Goal: Task Accomplishment & Management: Manage account settings

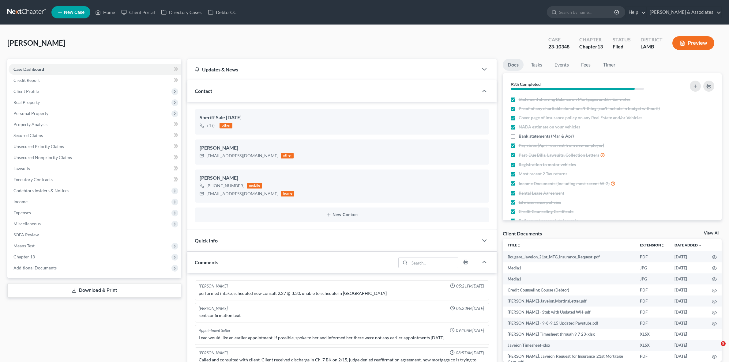
select select "0"
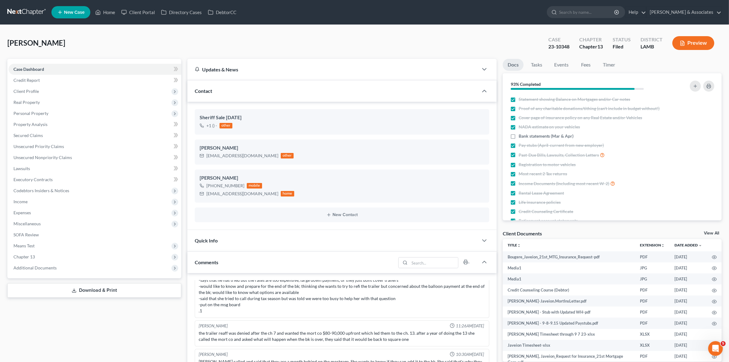
click at [40, 13] on link at bounding box center [26, 12] width 39 height 11
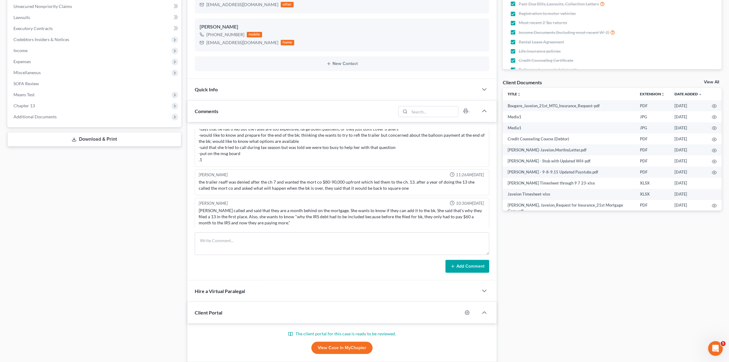
scroll to position [153, 0]
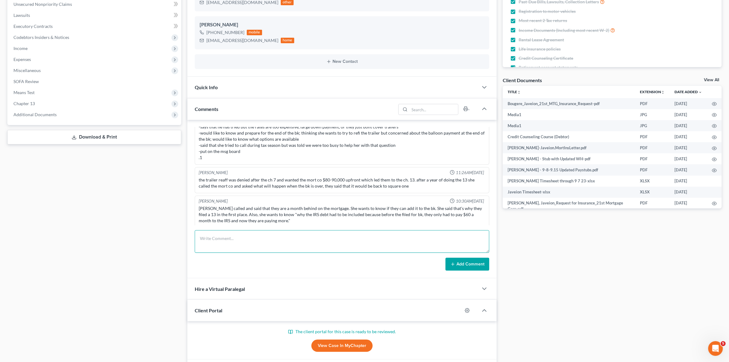
click at [284, 246] on textarea at bounding box center [342, 241] width 294 height 23
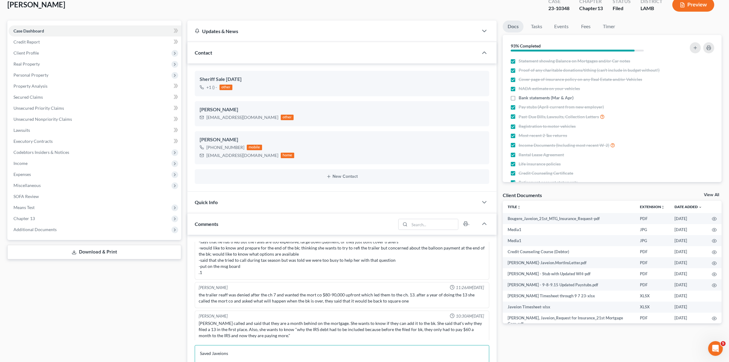
scroll to position [115, 0]
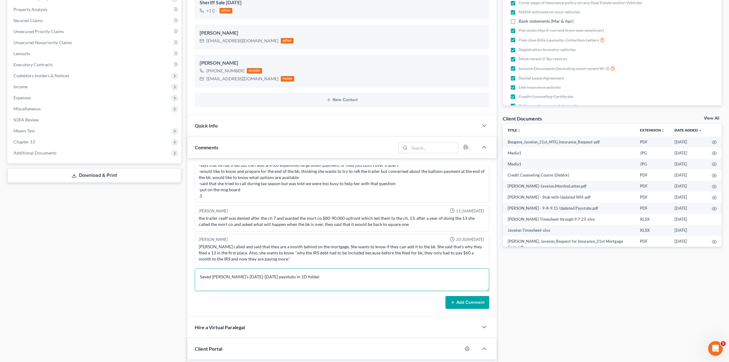
type textarea "Saved Javeion's March-August 2025 paystubs in 1D folder"
click at [472, 302] on button "Add Comment" at bounding box center [468, 302] width 44 height 13
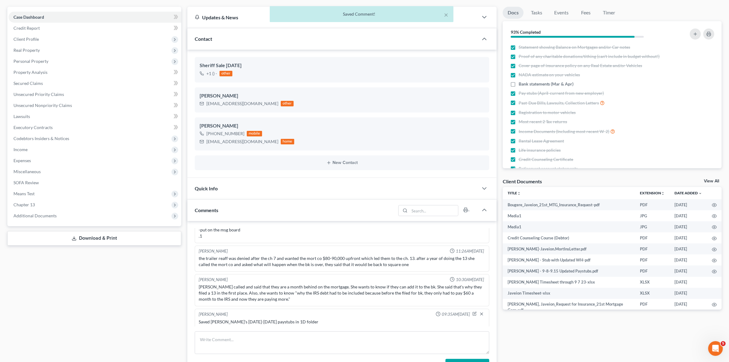
scroll to position [0, 0]
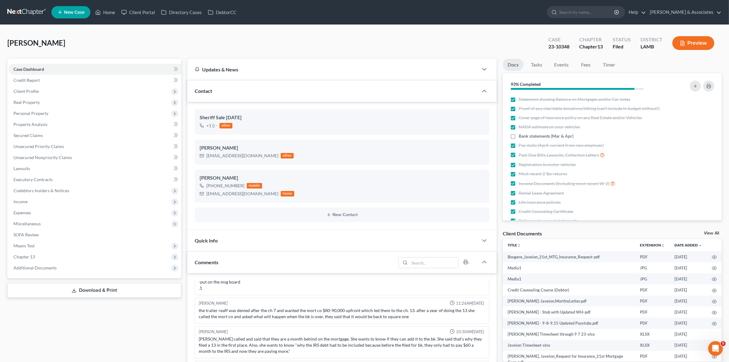
click at [19, 13] on div "Home New Case Client Portal Directory Cases DebtorCC Diment & Associates jjo@di…" at bounding box center [364, 358] width 729 height 716
click at [23, 9] on link at bounding box center [26, 12] width 39 height 11
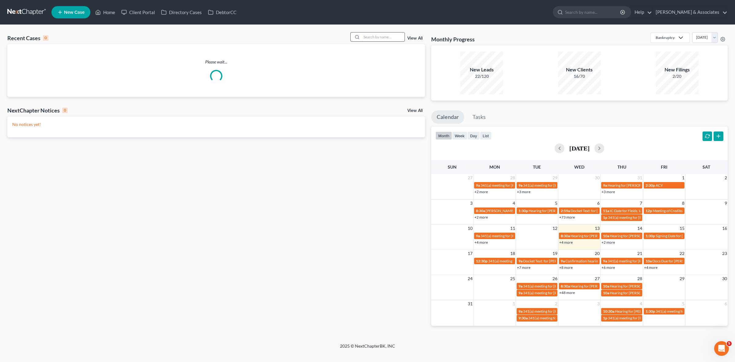
click at [377, 35] on input "search" at bounding box center [383, 36] width 43 height 9
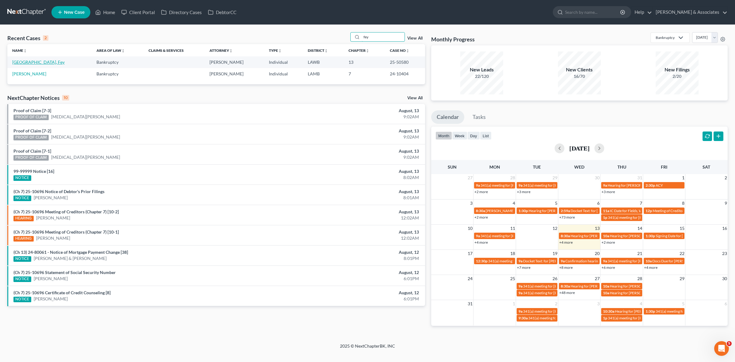
type input "fey"
click at [26, 61] on link "Calais, Fey" at bounding box center [38, 61] width 52 height 5
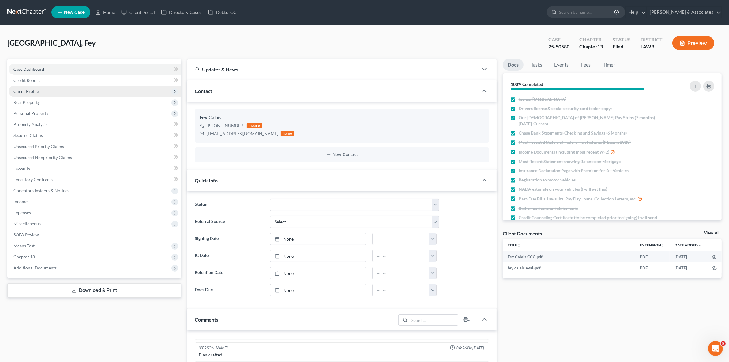
click at [78, 86] on span "Client Profile" at bounding box center [95, 91] width 173 height 11
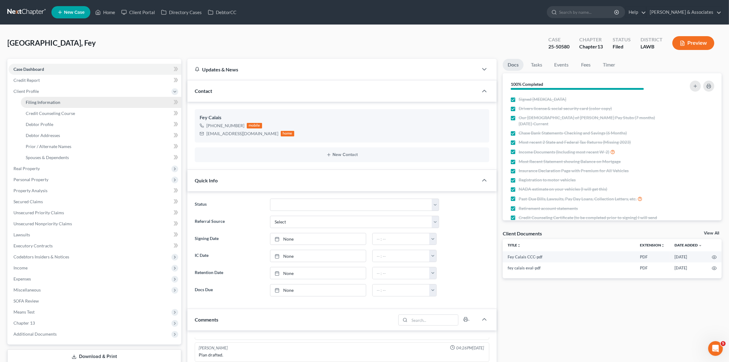
click at [78, 103] on link "Filing Information" at bounding box center [101, 102] width 161 height 11
select select "1"
select select "0"
select select "3"
select select "19"
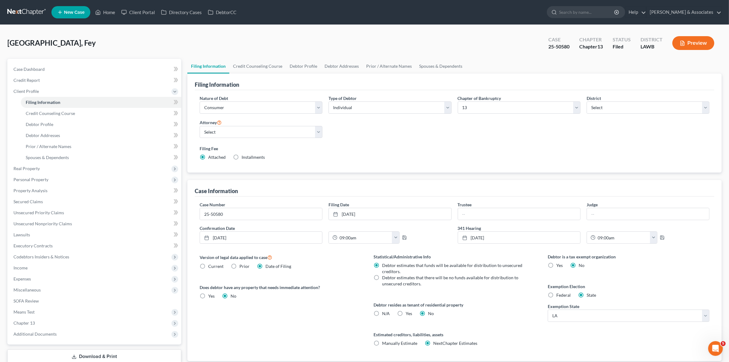
click at [568, 199] on div "Case Number 25-50580 Filing Date 6/30/2025 close Date 6/30/2025 Time 12:00 AM c…" at bounding box center [455, 278] width 520 height 165
click at [160, 70] on link "Case Dashboard" at bounding box center [95, 69] width 173 height 11
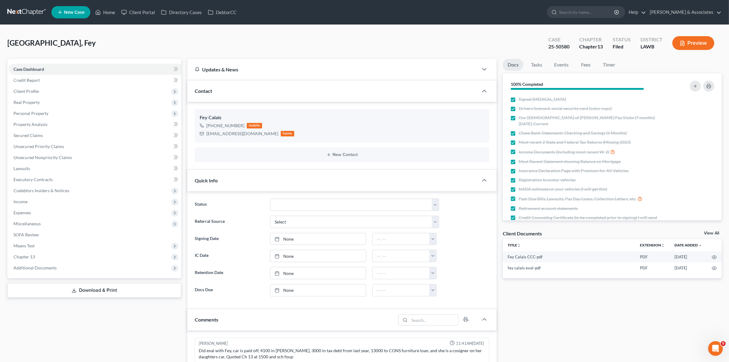
scroll to position [1079, 0]
click at [36, 13] on link at bounding box center [26, 12] width 39 height 11
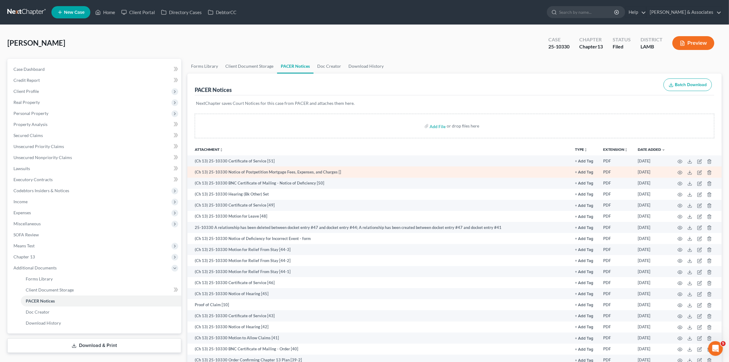
click at [681, 169] on td at bounding box center [696, 171] width 51 height 11
click at [680, 172] on icon "button" at bounding box center [680, 172] width 5 height 5
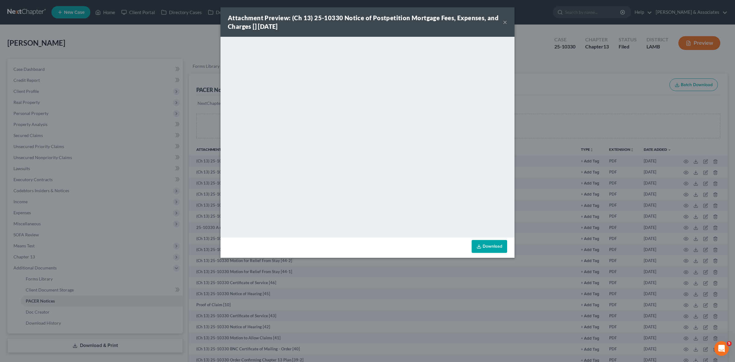
click at [598, 132] on div "Attachment Preview: (Ch 13) 25-10330 Notice of Postpetition Mortgage Fees, Expe…" at bounding box center [367, 181] width 735 height 362
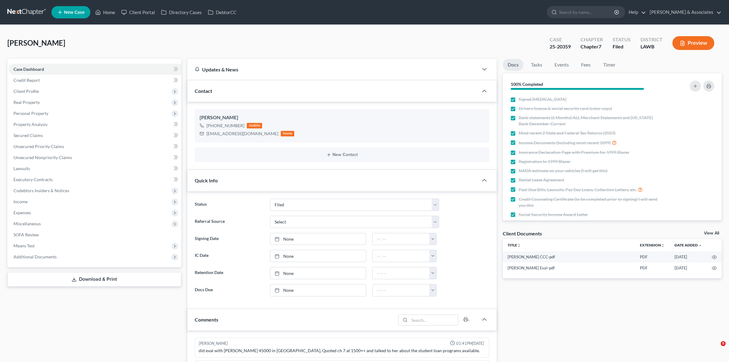
select select "8"
select select "0"
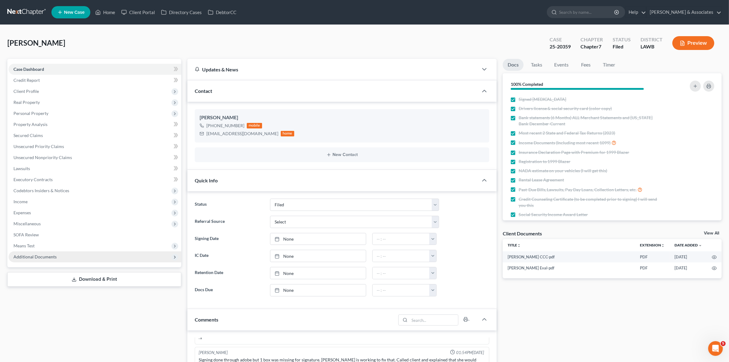
click at [100, 255] on span "Additional Documents" at bounding box center [95, 256] width 173 height 11
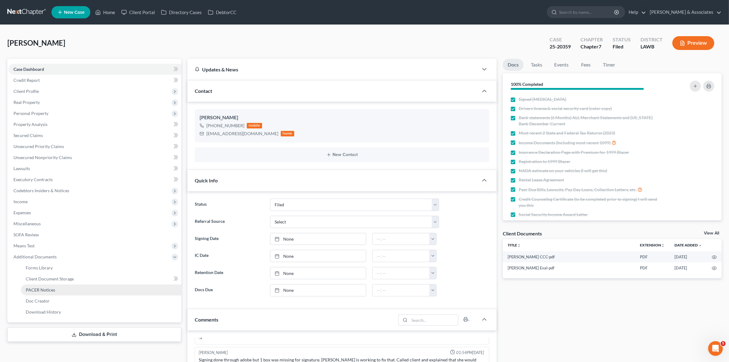
click at [111, 287] on link "PACER Notices" at bounding box center [101, 289] width 161 height 11
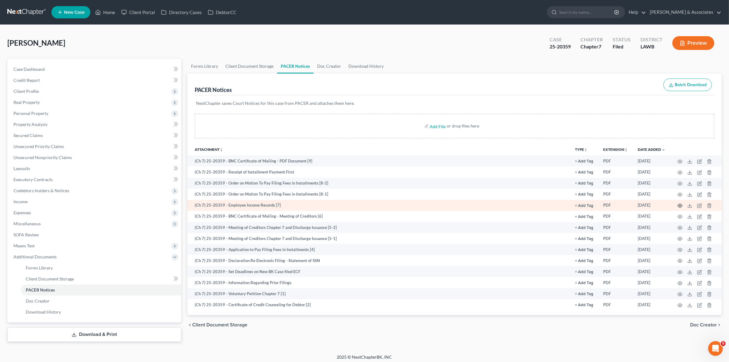
click at [682, 204] on icon "button" at bounding box center [680, 205] width 5 height 3
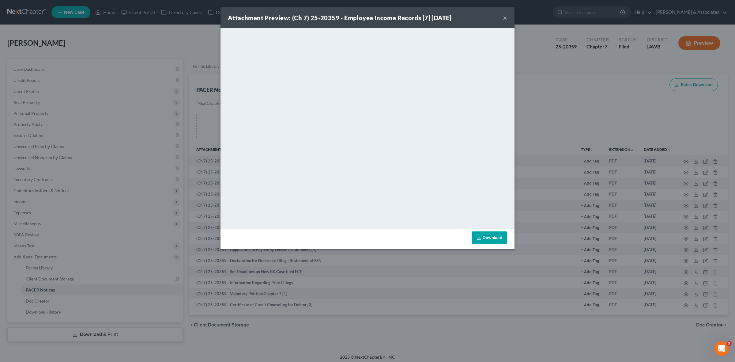
click at [674, 204] on div "Attachment Preview: (Ch 7) 25-20359 - Employee Income Records [7] 07/31/2025 × …" at bounding box center [367, 181] width 735 height 362
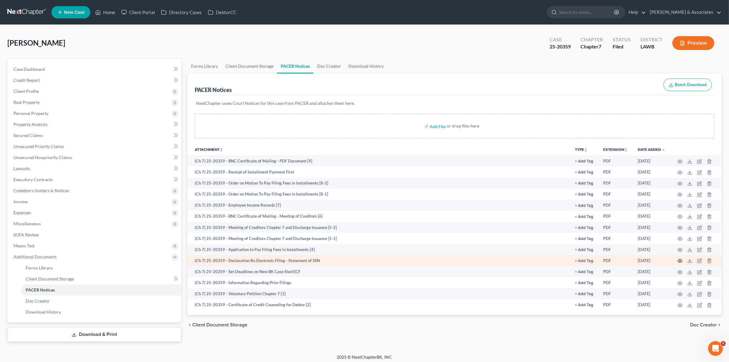
click at [678, 260] on icon "button" at bounding box center [680, 260] width 5 height 5
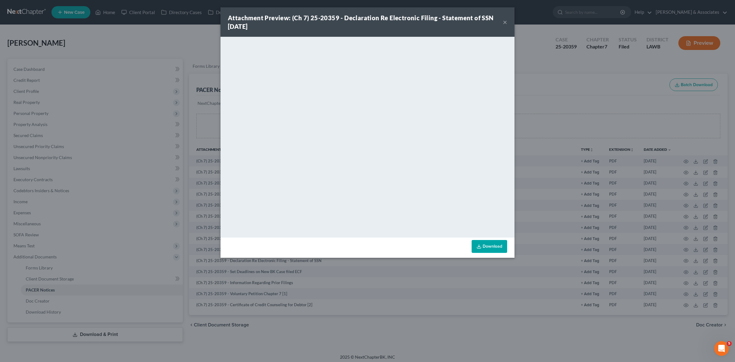
drag, startPoint x: 186, startPoint y: 109, endPoint x: 191, endPoint y: 108, distance: 4.9
click at [189, 108] on div "Attachment Preview: (Ch 7) 25-20359 - Declaration Re Electronic Filing - Statem…" at bounding box center [367, 181] width 735 height 362
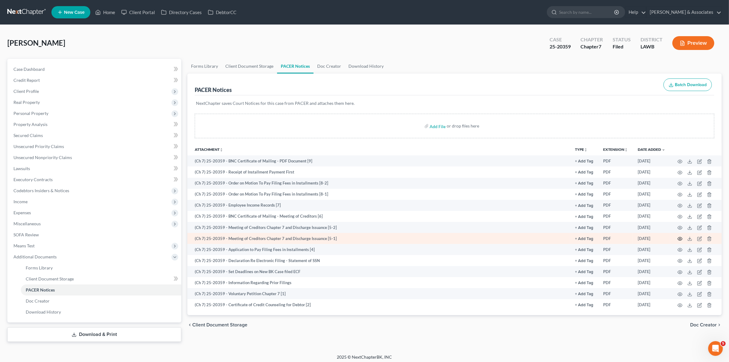
click at [680, 237] on icon "button" at bounding box center [680, 238] width 5 height 5
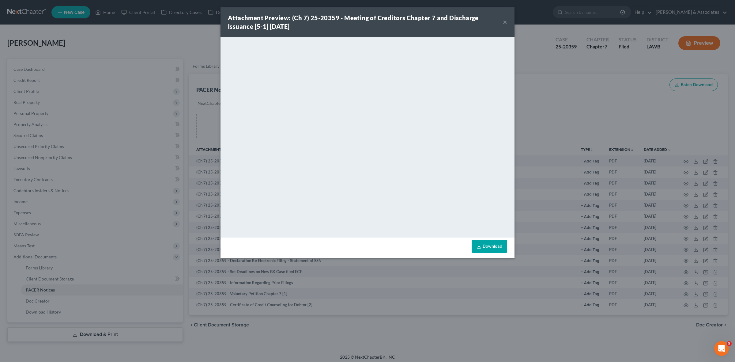
drag, startPoint x: 558, startPoint y: 347, endPoint x: 538, endPoint y: 335, distance: 23.8
click at [558, 347] on div "Attachment Preview: (Ch 7) 25-20359 - Meeting of Creditors Chapter 7 and Discha…" at bounding box center [367, 181] width 735 height 362
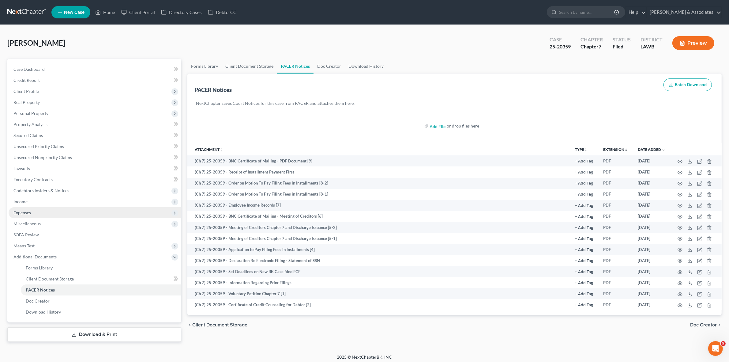
click at [86, 210] on span "Expenses" at bounding box center [95, 212] width 173 height 11
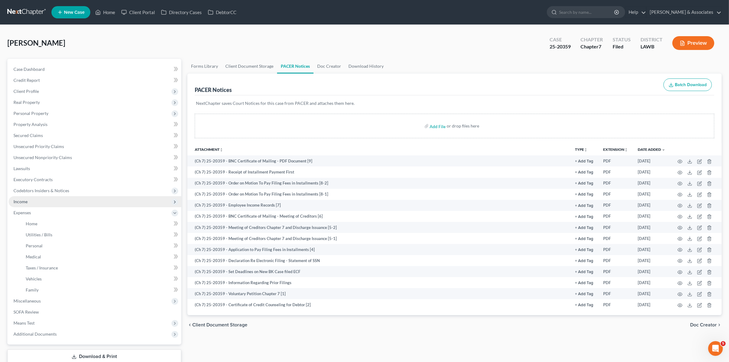
click at [77, 203] on span "Income" at bounding box center [95, 201] width 173 height 11
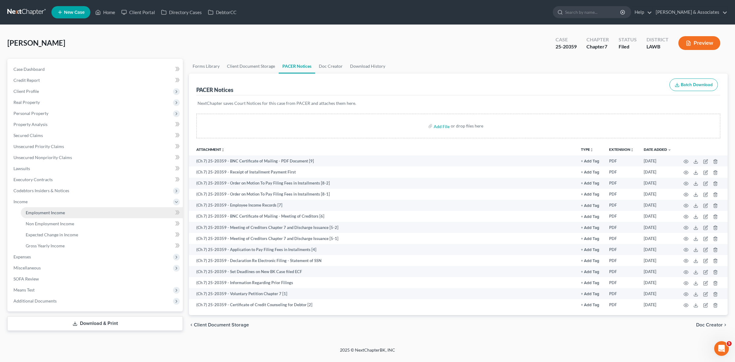
click at [77, 209] on link "Employment Income" at bounding box center [102, 212] width 162 height 11
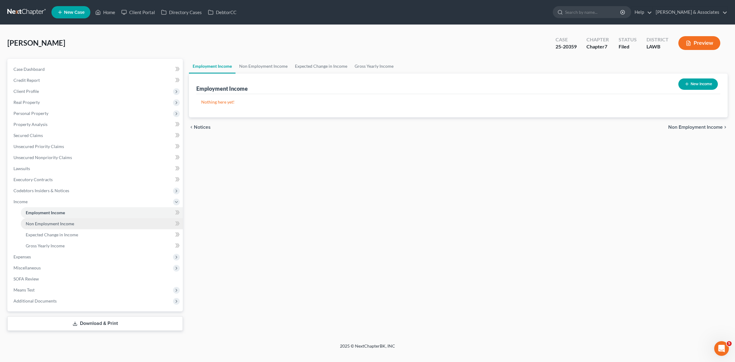
click at [82, 223] on link "Non Employment Income" at bounding box center [102, 223] width 162 height 11
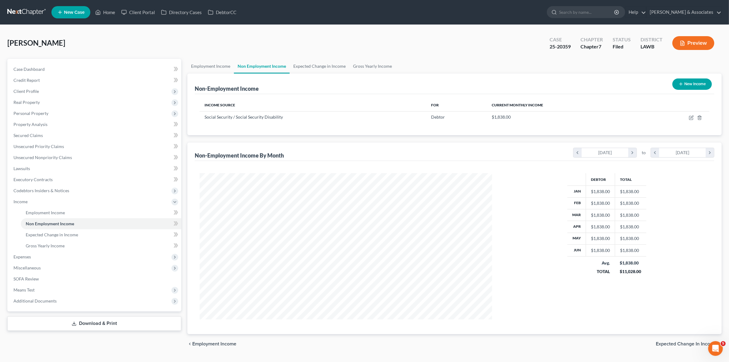
scroll to position [146, 304]
click at [57, 68] on link "Case Dashboard" at bounding box center [95, 69] width 173 height 11
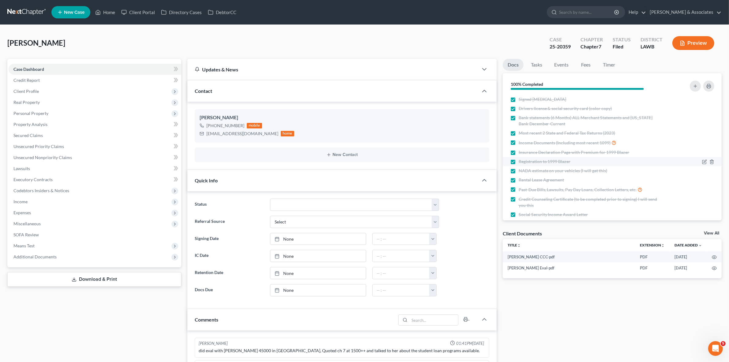
scroll to position [849, 0]
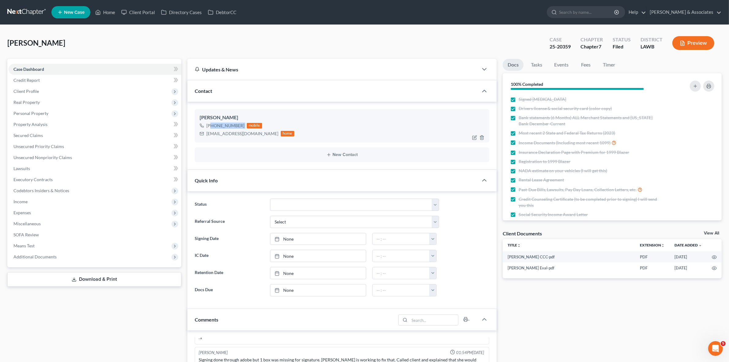
drag, startPoint x: 211, startPoint y: 124, endPoint x: 244, endPoint y: 128, distance: 33.3
click at [244, 128] on div "+1 (346) 813-5351 mobile" at bounding box center [247, 126] width 95 height 8
copy div "(346) 813-5351"
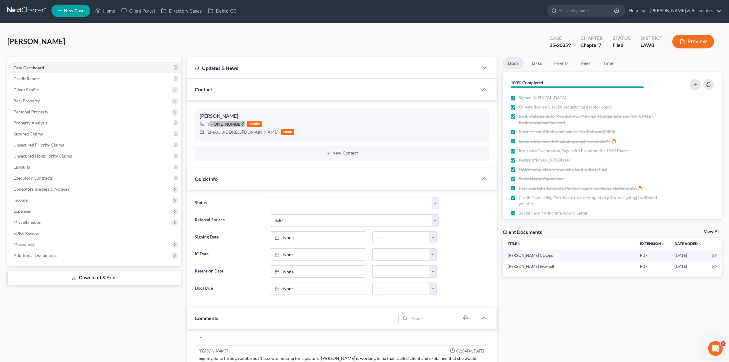
scroll to position [0, 0]
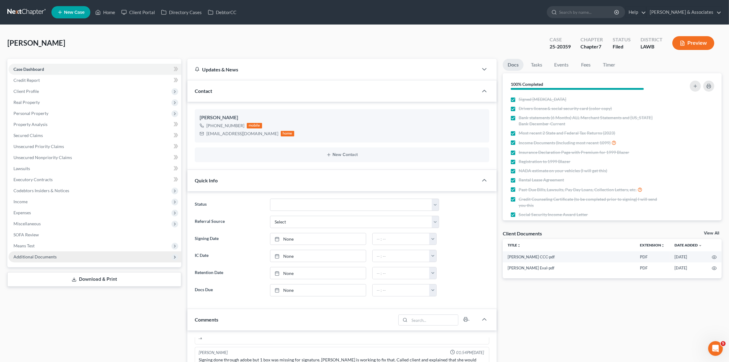
click at [160, 252] on span "Additional Documents" at bounding box center [95, 256] width 173 height 11
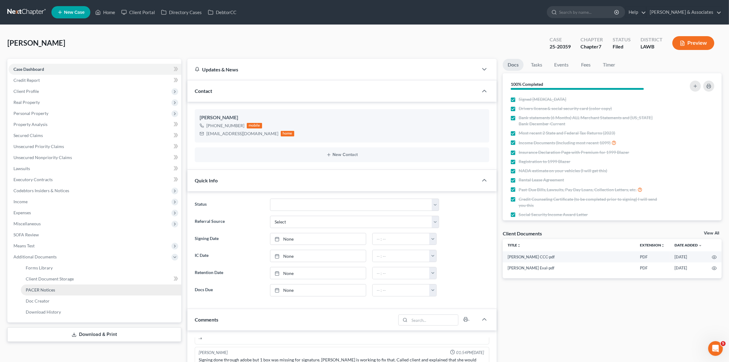
click at [137, 293] on link "PACER Notices" at bounding box center [101, 289] width 161 height 11
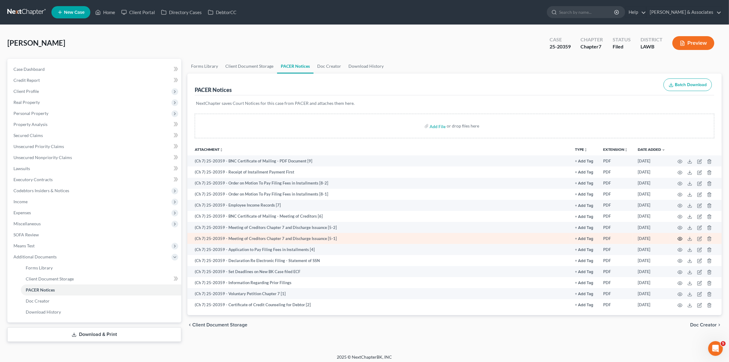
click at [680, 236] on icon "button" at bounding box center [680, 238] width 5 height 5
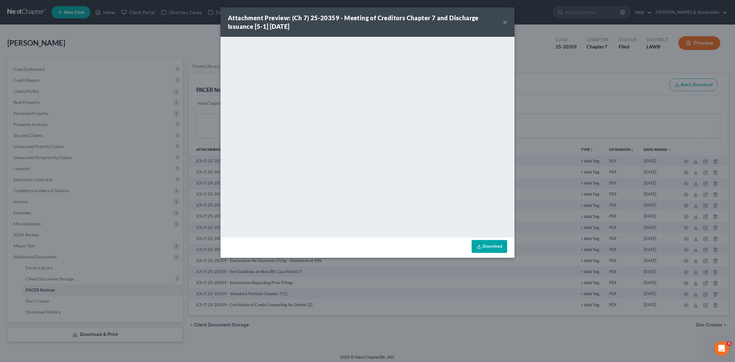
drag, startPoint x: 544, startPoint y: 341, endPoint x: 544, endPoint y: 329, distance: 11.6
click at [544, 341] on div "Attachment Preview: (Ch 7) 25-20359 - Meeting of Creditors Chapter 7 and Discha…" at bounding box center [367, 181] width 735 height 362
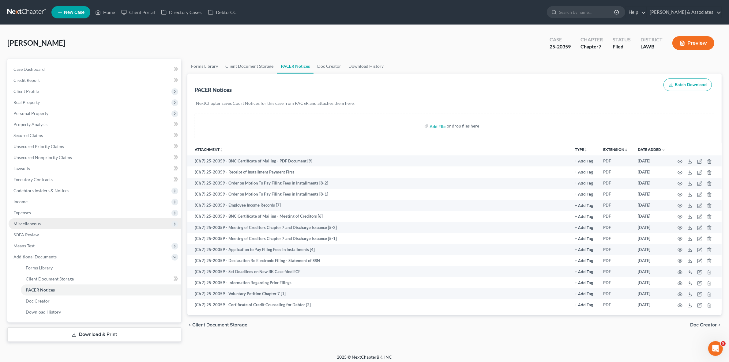
click at [119, 218] on span "Miscellaneous" at bounding box center [95, 223] width 173 height 11
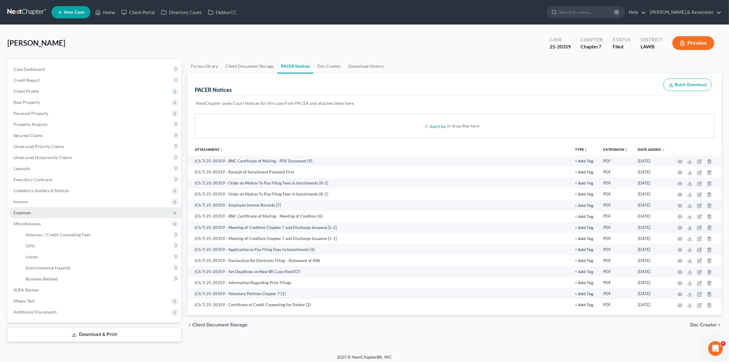
click at [119, 213] on span "Expenses" at bounding box center [95, 212] width 173 height 11
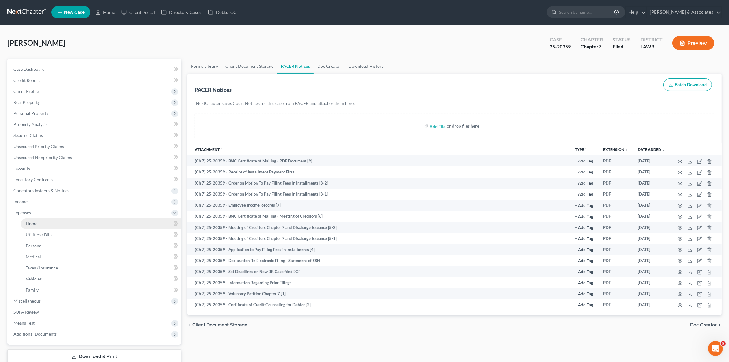
click at [116, 225] on link "Home" at bounding box center [101, 223] width 161 height 11
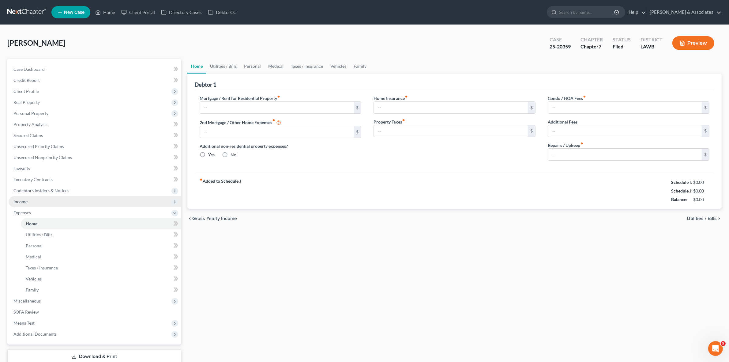
click at [102, 198] on span "Income" at bounding box center [95, 201] width 173 height 11
type input "471.00"
type input "0.00"
radio input "true"
type input "0.00"
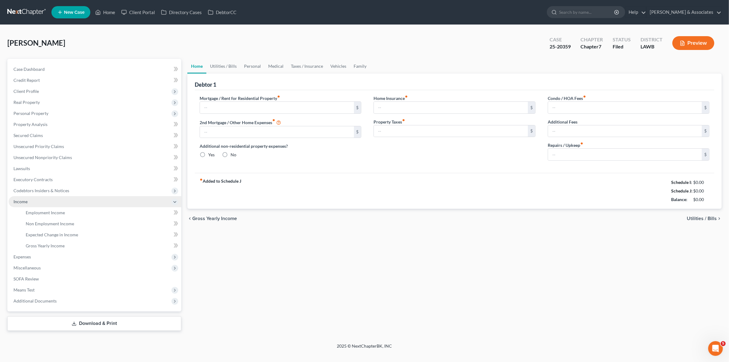
type input "0.00"
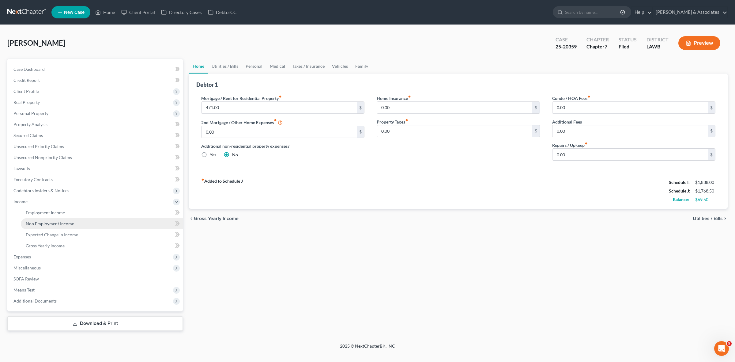
click at [99, 224] on link "Non Employment Income" at bounding box center [102, 223] width 162 height 11
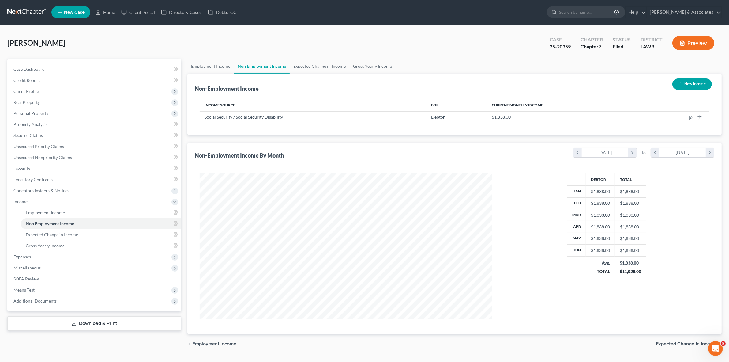
scroll to position [146, 304]
drag, startPoint x: 239, startPoint y: 118, endPoint x: 278, endPoint y: 120, distance: 38.6
click at [278, 120] on div "Social Security / Social Security Disability" at bounding box center [313, 117] width 217 height 6
click at [281, 125] on div "Income Source For Current Monthly Income Social Security / Social Security Disa…" at bounding box center [455, 114] width 520 height 41
drag, startPoint x: 80, startPoint y: 63, endPoint x: 109, endPoint y: 85, distance: 36.1
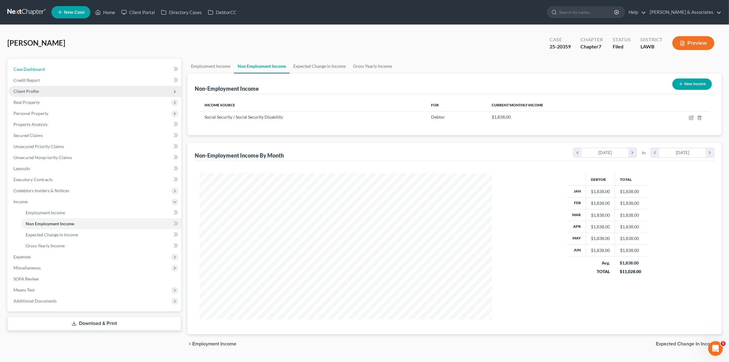
click at [80, 64] on link "Case Dashboard" at bounding box center [95, 69] width 173 height 11
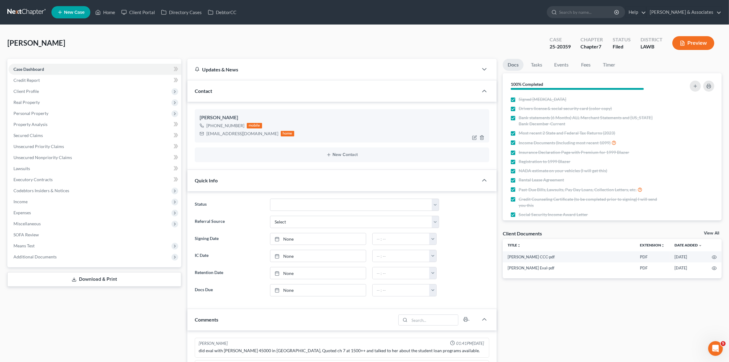
scroll to position [849, 0]
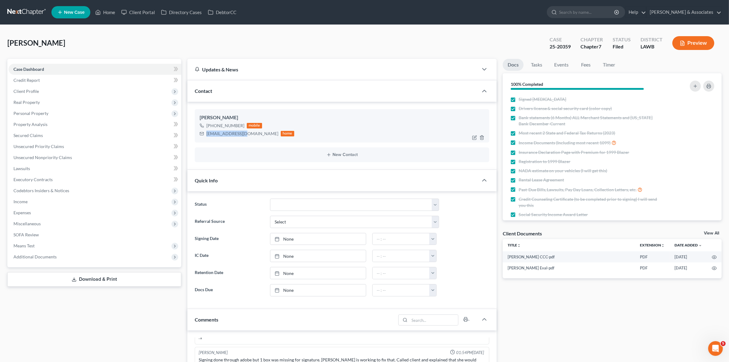
drag, startPoint x: 206, startPoint y: 132, endPoint x: 241, endPoint y: 136, distance: 35.7
click at [241, 136] on div "rkjanacek@aol.com home" at bounding box center [247, 134] width 95 height 8
copy div "rkjanacek@aol.com"
click at [40, 123] on span "Property Analysis" at bounding box center [30, 124] width 34 height 5
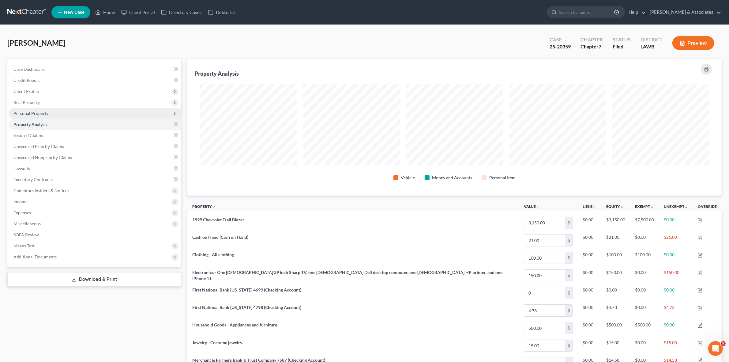
scroll to position [137, 535]
click at [55, 114] on span "Personal Property" at bounding box center [95, 113] width 173 height 11
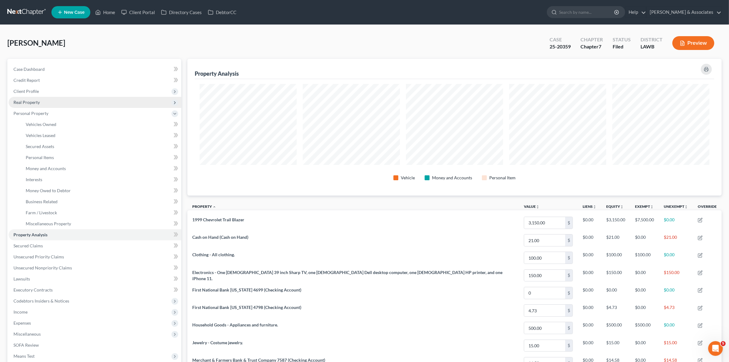
click at [44, 101] on span "Real Property" at bounding box center [95, 102] width 173 height 11
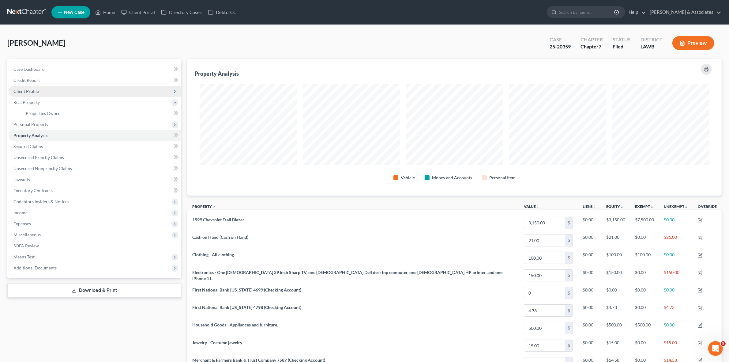
click at [40, 93] on span "Client Profile" at bounding box center [95, 91] width 173 height 11
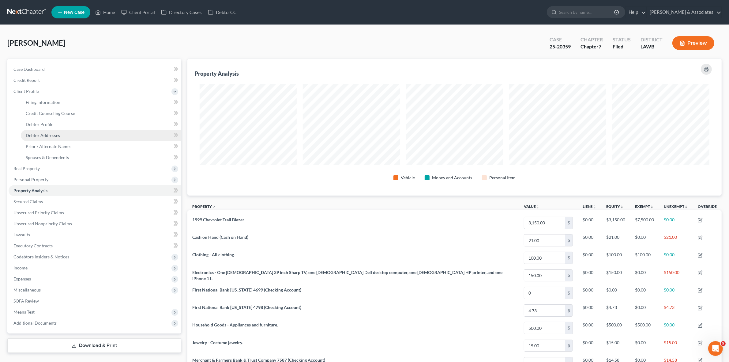
click at [66, 134] on link "Debtor Addresses" at bounding box center [101, 135] width 161 height 11
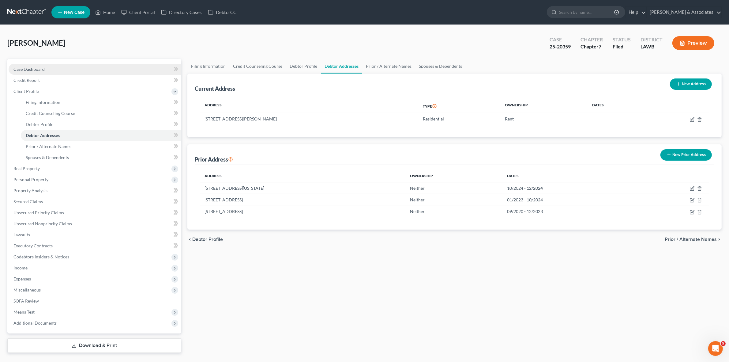
click at [85, 68] on link "Case Dashboard" at bounding box center [95, 69] width 173 height 11
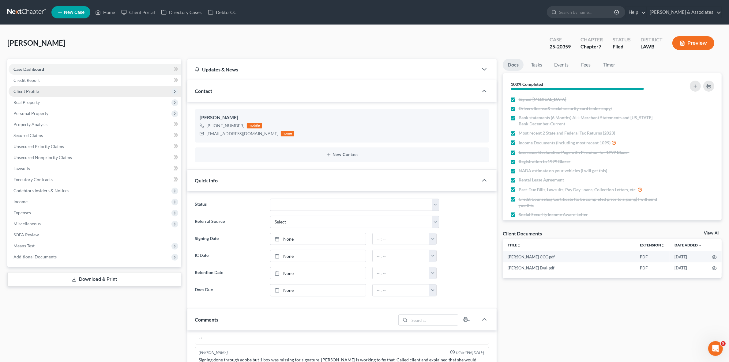
click at [107, 93] on span "Client Profile" at bounding box center [95, 91] width 173 height 11
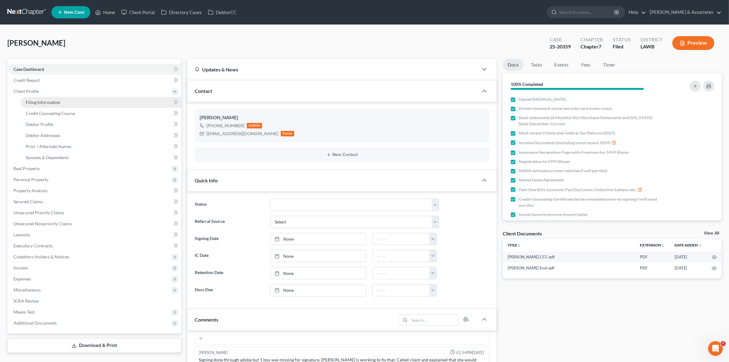
click at [107, 100] on link "Filing Information" at bounding box center [101, 102] width 161 height 11
select select "1"
select select "0"
select select "19"
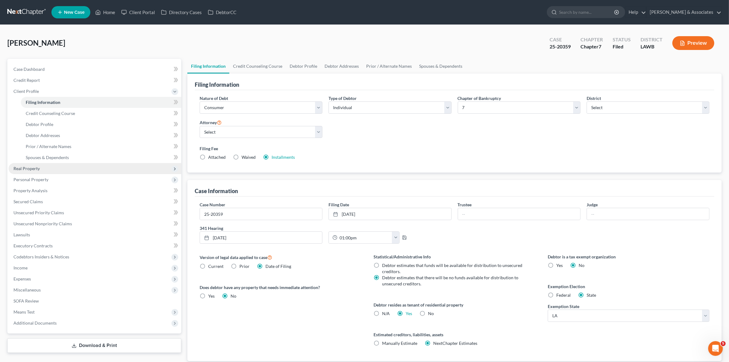
click at [108, 169] on span "Real Property" at bounding box center [95, 168] width 173 height 11
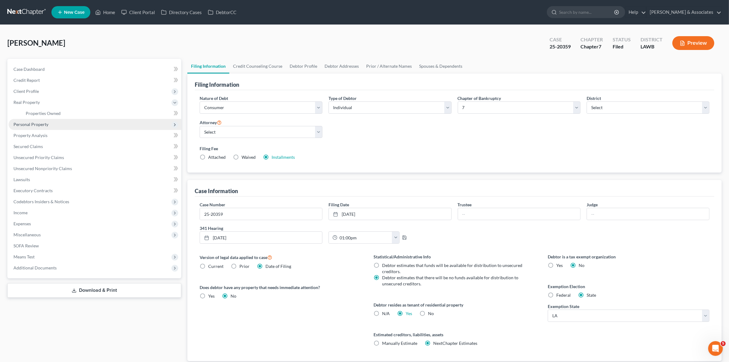
click at [90, 126] on span "Personal Property" at bounding box center [95, 124] width 173 height 11
click at [81, 123] on link "Vehicles Owned" at bounding box center [101, 124] width 161 height 11
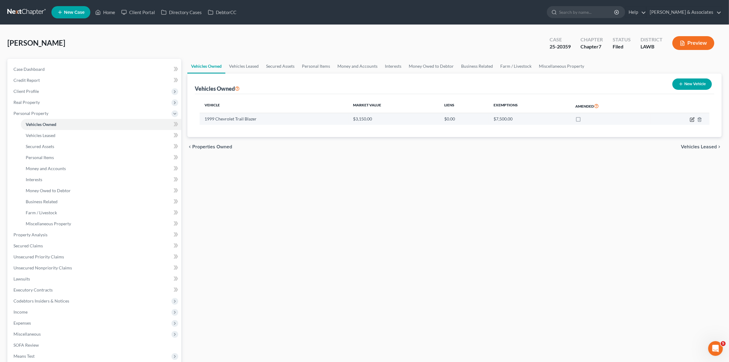
click at [693, 119] on icon "button" at bounding box center [693, 118] width 3 height 3
select select "0"
select select "27"
select select "4"
select select "0"
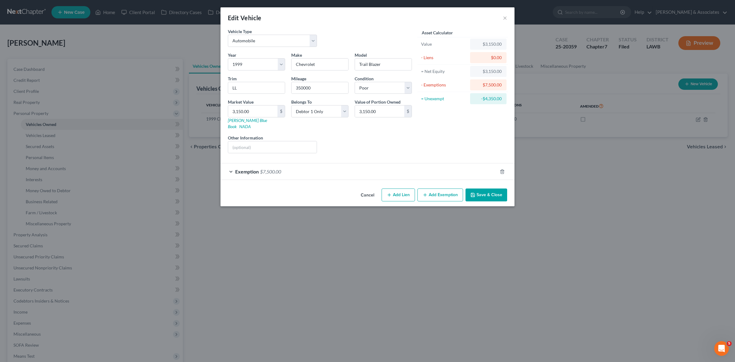
click at [301, 176] on div "Vehicle Type Select Automobile Truck Trailer Watercraft Aircraft Motor Home Atv…" at bounding box center [368, 107] width 294 height 158
click at [298, 170] on div "Exemption $7,500.00" at bounding box center [359, 171] width 277 height 16
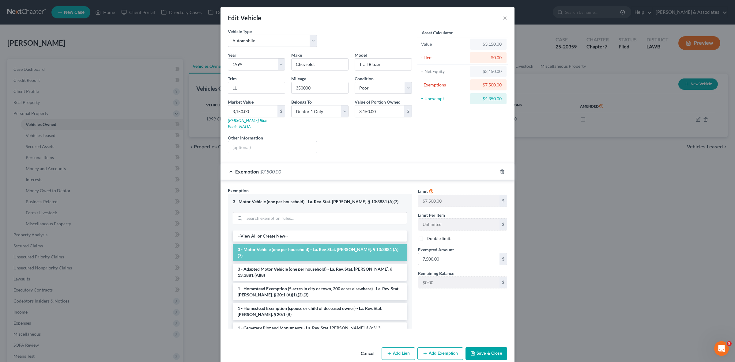
click at [289, 172] on div "Exemption $7,500.00" at bounding box center [359, 171] width 277 height 16
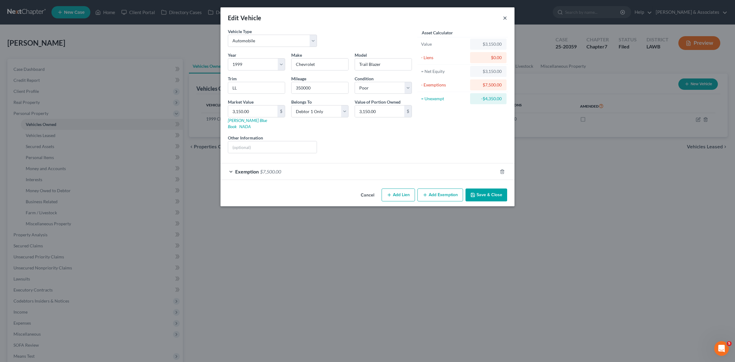
click at [505, 19] on button "×" at bounding box center [505, 17] width 4 height 7
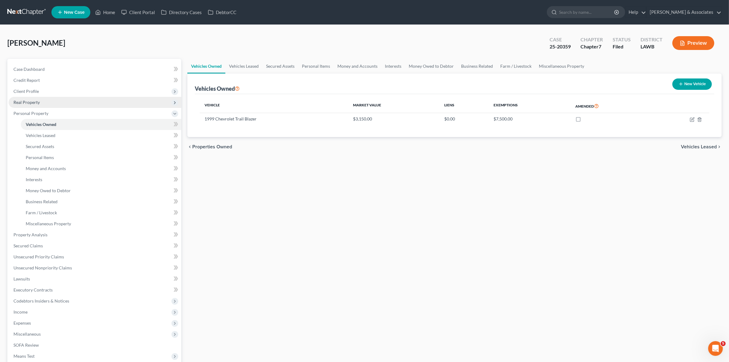
click at [71, 103] on span "Real Property" at bounding box center [95, 102] width 173 height 11
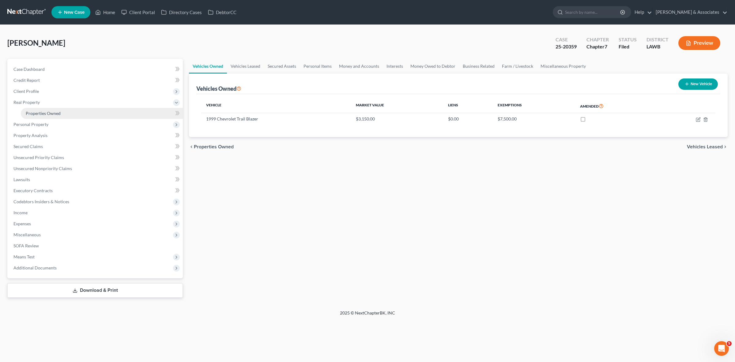
click at [71, 112] on link "Properties Owned" at bounding box center [102, 113] width 162 height 11
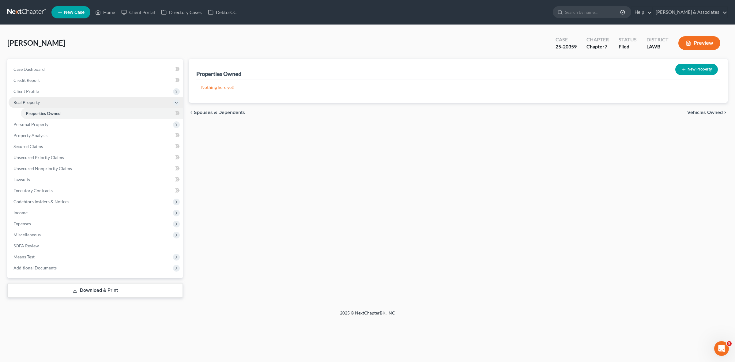
click at [73, 97] on span "Real Property" at bounding box center [96, 102] width 174 height 11
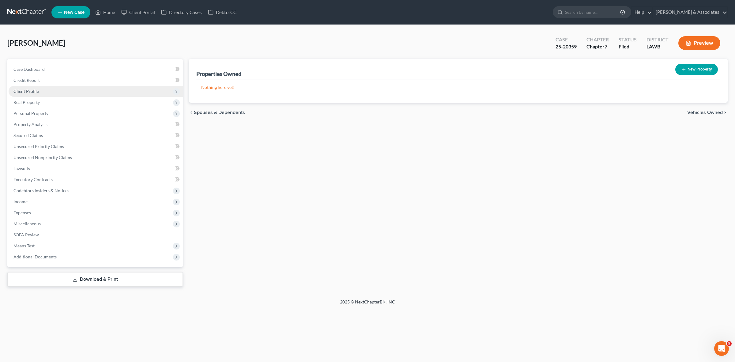
click at [72, 86] on span "Client Profile" at bounding box center [96, 91] width 174 height 11
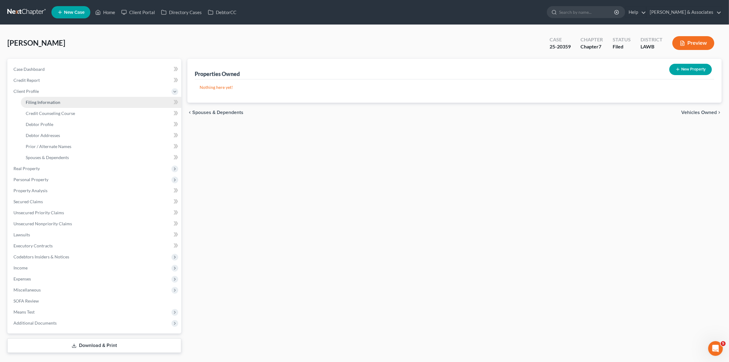
click at [72, 99] on link "Filing Information" at bounding box center [101, 102] width 161 height 11
select select "1"
select select "0"
select select "36"
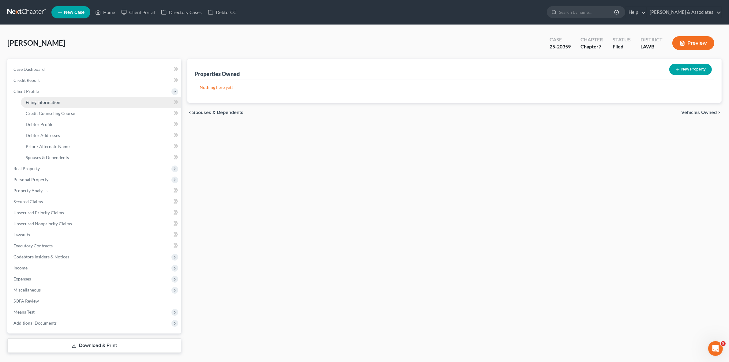
select select "2"
select select "19"
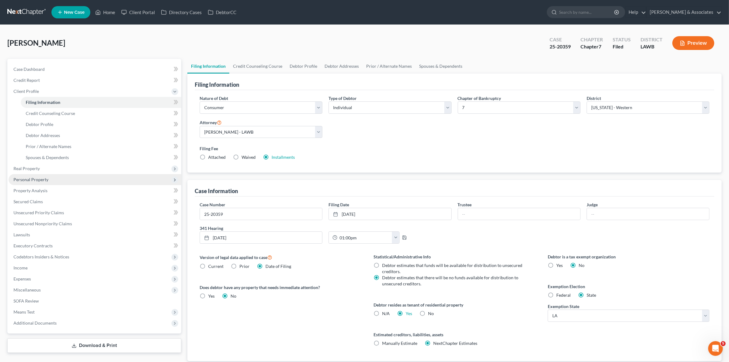
click at [45, 175] on span "Personal Property" at bounding box center [95, 179] width 173 height 11
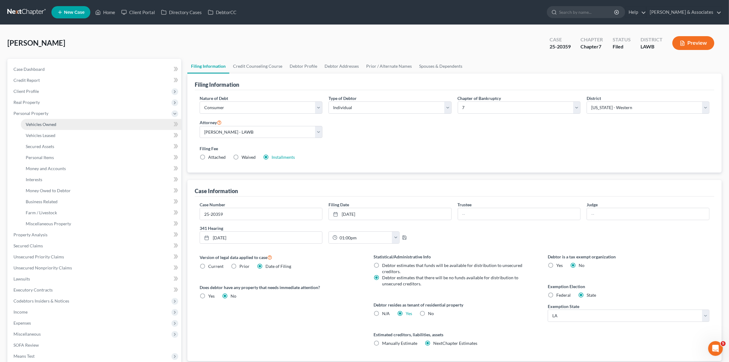
click at [48, 126] on link "Vehicles Owned" at bounding box center [101, 124] width 161 height 11
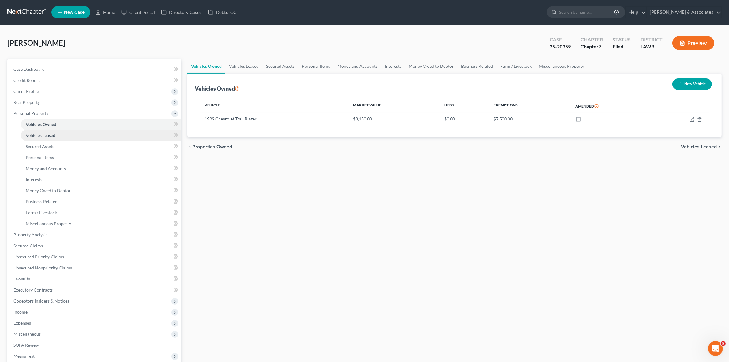
click at [57, 133] on link "Vehicles Leased" at bounding box center [101, 135] width 161 height 11
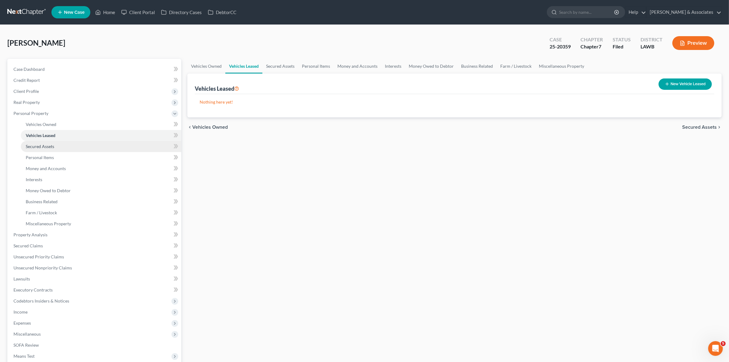
click at [53, 144] on span "Secured Assets" at bounding box center [40, 146] width 28 height 5
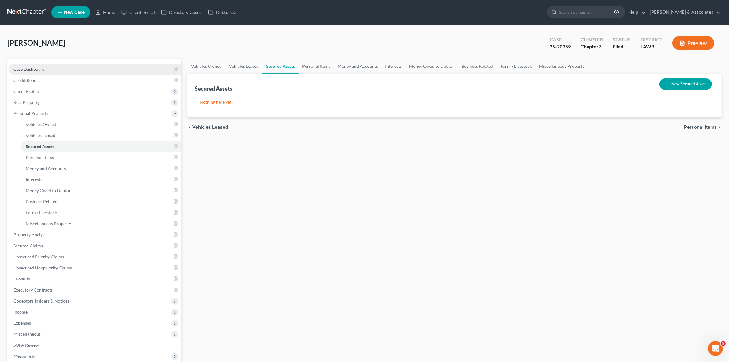
click at [58, 71] on link "Case Dashboard" at bounding box center [95, 69] width 173 height 11
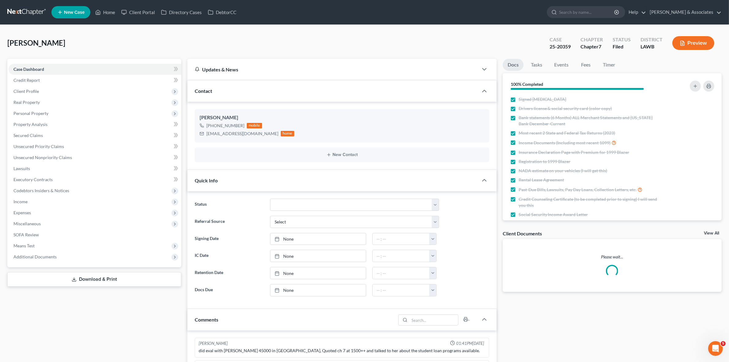
drag, startPoint x: 189, startPoint y: 64, endPoint x: 297, endPoint y: 57, distance: 108.1
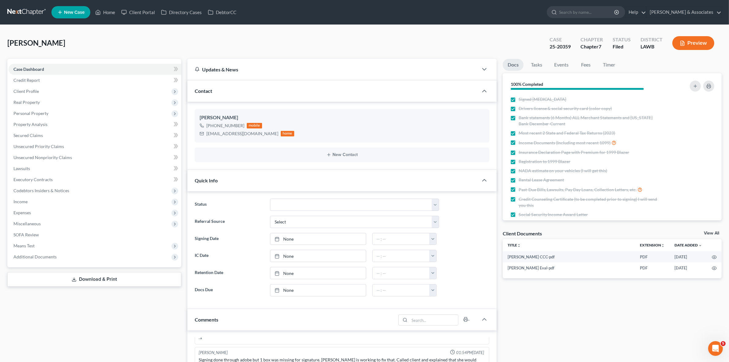
drag, startPoint x: 297, startPoint y: 57, endPoint x: 192, endPoint y: 36, distance: 107.6
click at [192, 36] on div "Janacek, Rhonda Upgraded Case 25-20359 Chapter Chapter 7 Status Filed District …" at bounding box center [364, 45] width 715 height 27
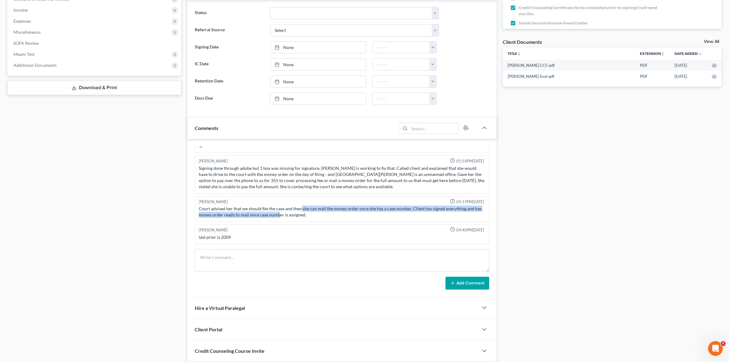
drag, startPoint x: 280, startPoint y: 214, endPoint x: 301, endPoint y: 212, distance: 21.2
click at [301, 212] on div "Court advised her that we should file the case and then she can mail the money …" at bounding box center [342, 212] width 286 height 12
click at [302, 212] on div "Court advised her that we should file the case and then she can mail the money …" at bounding box center [342, 212] width 286 height 12
drag, startPoint x: 290, startPoint y: 209, endPoint x: 309, endPoint y: 217, distance: 21.1
click at [309, 217] on div "Court advised her that we should file the case and then she can mail the money …" at bounding box center [342, 212] width 286 height 12
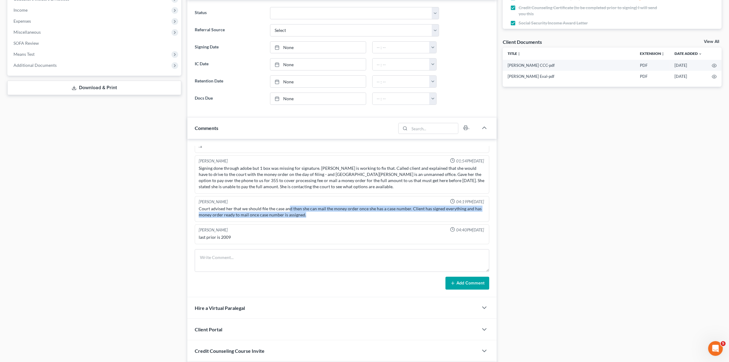
click at [309, 217] on div "Court advised her that we should file the case and then she can mail the money …" at bounding box center [342, 212] width 286 height 12
drag, startPoint x: 267, startPoint y: 213, endPoint x: 308, endPoint y: 219, distance: 40.9
click at [308, 219] on div "Court advised her that we should file the case and then she can mail the money …" at bounding box center [342, 211] width 289 height 15
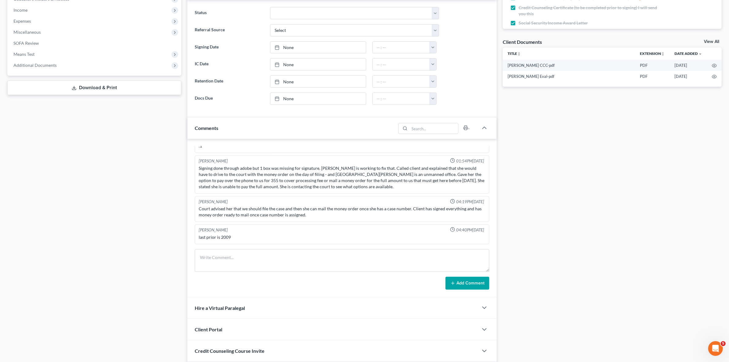
click at [304, 215] on div "Court advised her that we should file the case and then she can mail the money …" at bounding box center [342, 212] width 286 height 12
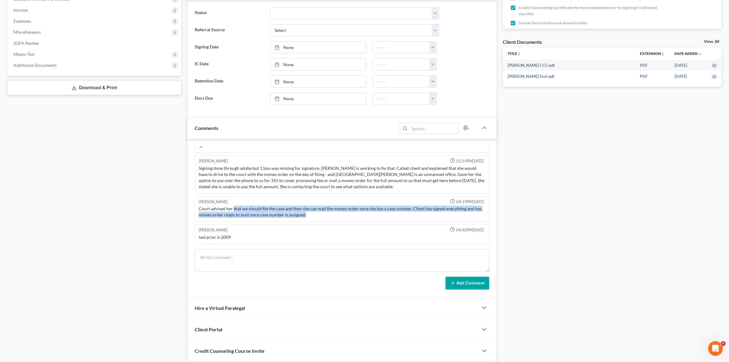
drag, startPoint x: 233, startPoint y: 209, endPoint x: 306, endPoint y: 218, distance: 74.0
click at [305, 217] on div "Court advised her that we should file the case and then she can mail the money …" at bounding box center [342, 212] width 286 height 12
click at [305, 218] on div "Court advised her that we should file the case and then she can mail the money …" at bounding box center [342, 212] width 286 height 12
drag, startPoint x: 197, startPoint y: 210, endPoint x: 301, endPoint y: 220, distance: 104.4
click at [305, 215] on div "Lauren Harrell 04:19PM, 07/24/2025 Court advised her that we should file the ca…" at bounding box center [342, 209] width 294 height 26
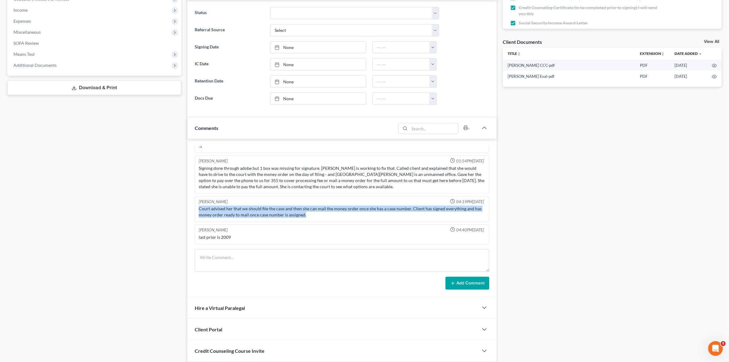
drag, startPoint x: 301, startPoint y: 220, endPoint x: 408, endPoint y: 213, distance: 108.0
click at [301, 219] on div "Court advised her that we should file the case and then she can mail the money …" at bounding box center [342, 211] width 289 height 15
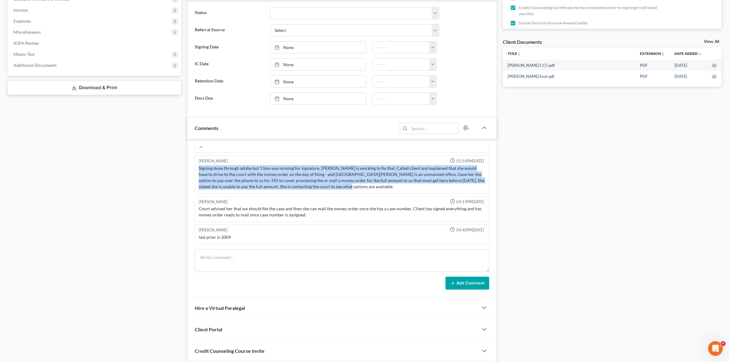
drag, startPoint x: 345, startPoint y: 189, endPoint x: 221, endPoint y: 166, distance: 125.8
click at [193, 170] on div "Richard Prunick 01:41PM, 07/11/2025 did eval with Rhonda 45000 in GUS, Quoted c…" at bounding box center [342, 218] width 309 height 158
click at [100, 216] on div "Case Dashboard Payments Invoices Payments Payments Credit Report Client Profile" at bounding box center [94, 182] width 180 height 630
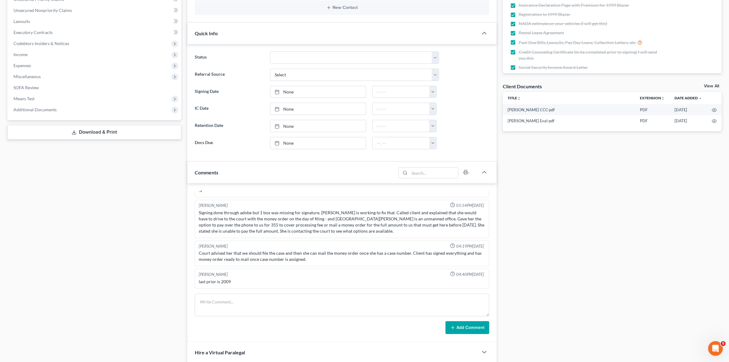
scroll to position [38, 0]
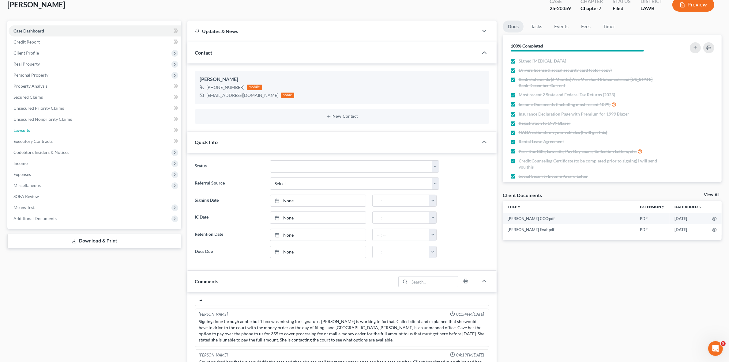
click at [97, 133] on link "Lawsuits" at bounding box center [95, 130] width 173 height 11
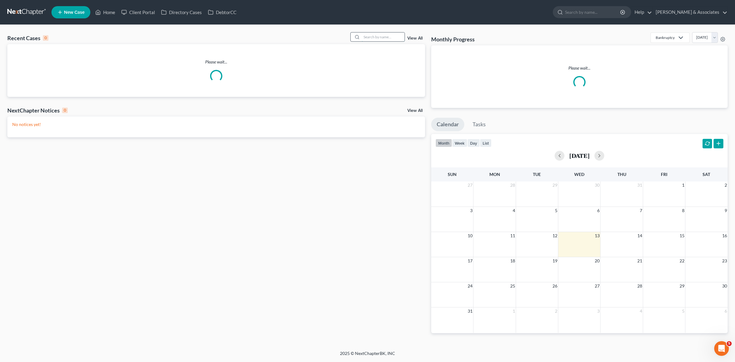
click at [386, 36] on input "search" at bounding box center [383, 36] width 43 height 9
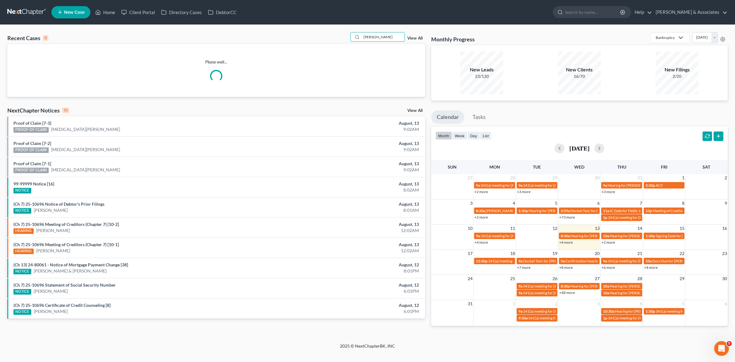
type input "[PERSON_NAME]"
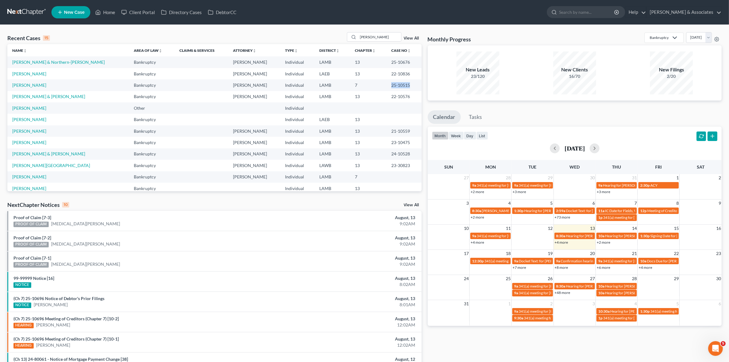
drag, startPoint x: 382, startPoint y: 83, endPoint x: 404, endPoint y: 85, distance: 22.1
click at [404, 85] on td "25-10515" at bounding box center [404, 84] width 35 height 11
copy td "25-10515"
click at [27, 87] on link "[PERSON_NAME]" at bounding box center [29, 84] width 34 height 5
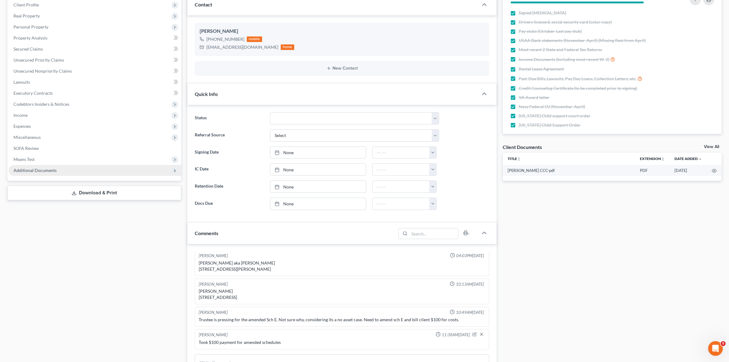
scroll to position [191, 0]
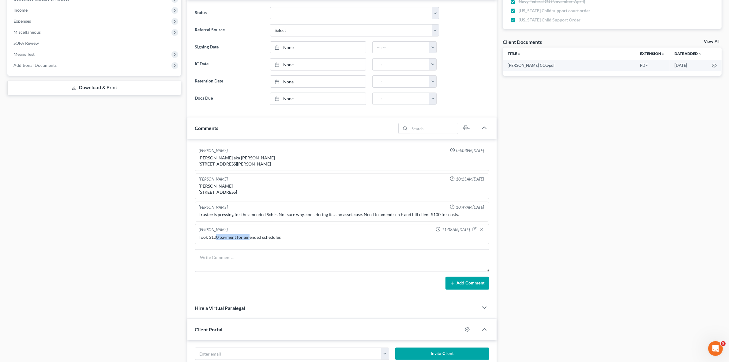
drag, startPoint x: 222, startPoint y: 235, endPoint x: 250, endPoint y: 236, distance: 27.9
click at [250, 236] on div "Took $100 payment for amended schedules" at bounding box center [342, 237] width 286 height 6
click at [267, 240] on div "Took $100 payment for amended schedules" at bounding box center [342, 237] width 286 height 6
drag, startPoint x: 285, startPoint y: 236, endPoint x: 184, endPoint y: 242, distance: 101.0
click at [184, 242] on div "Updates & News × [US_STATE][GEOGRAPHIC_DATA] Notes: Take a look at NextChapter'…" at bounding box center [341, 234] width 315 height 735
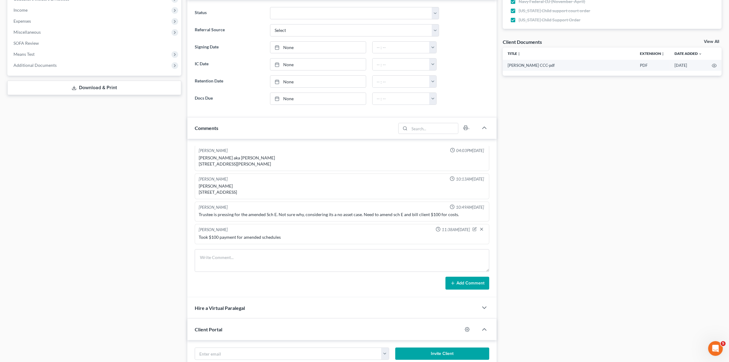
click at [232, 218] on div "Trustee is pressing for the amended Sch E. Not sure why, considering its a no a…" at bounding box center [342, 214] width 286 height 6
drag, startPoint x: 232, startPoint y: 215, endPoint x: 334, endPoint y: 221, distance: 101.9
click at [331, 219] on div "Trustee is pressing for the amended Sch E. Not sure why, considering its a no a…" at bounding box center [342, 214] width 289 height 9
click at [335, 220] on div "[PERSON_NAME] 10:49AM[DATE] Trustee is pressing for the amended Sch E. Not sure…" at bounding box center [342, 212] width 294 height 20
drag, startPoint x: 319, startPoint y: 217, endPoint x: 461, endPoint y: 215, distance: 142.2
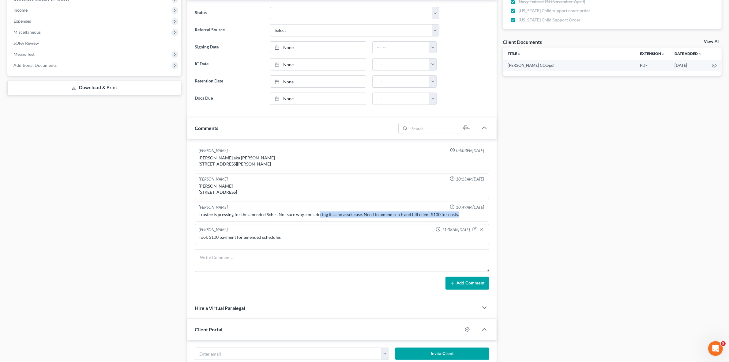
click at [461, 215] on div "Trustee is pressing for the amended Sch E. Not sure why, considering its a no a…" at bounding box center [342, 214] width 286 height 6
click at [438, 221] on div "[PERSON_NAME] 10:49AM[DATE] Trustee is pressing for the amended Sch E. Not sure…" at bounding box center [342, 212] width 294 height 20
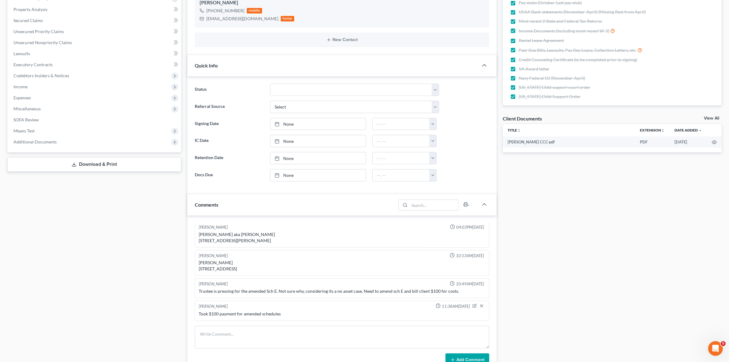
scroll to position [0, 0]
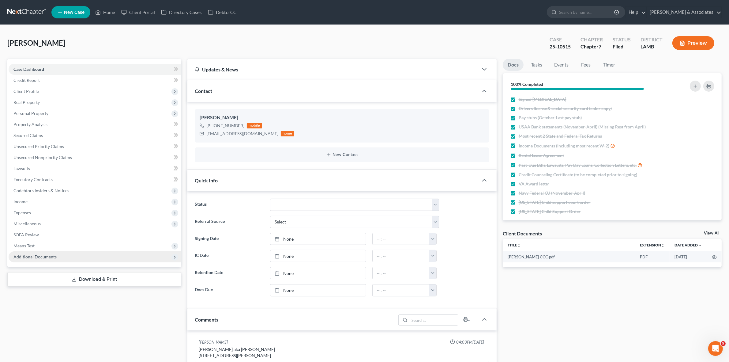
click at [117, 258] on span "Additional Documents" at bounding box center [95, 256] width 173 height 11
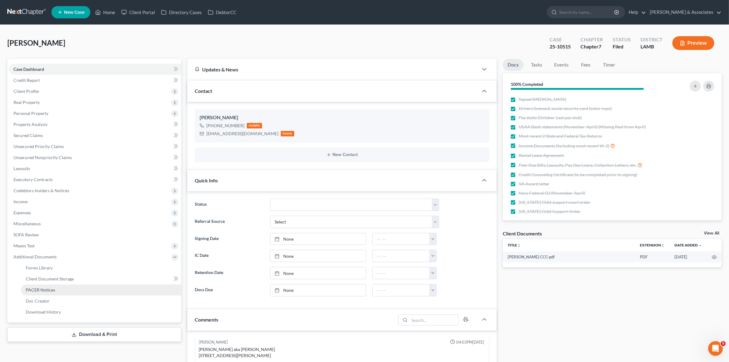
click at [132, 292] on link "PACER Notices" at bounding box center [101, 289] width 161 height 11
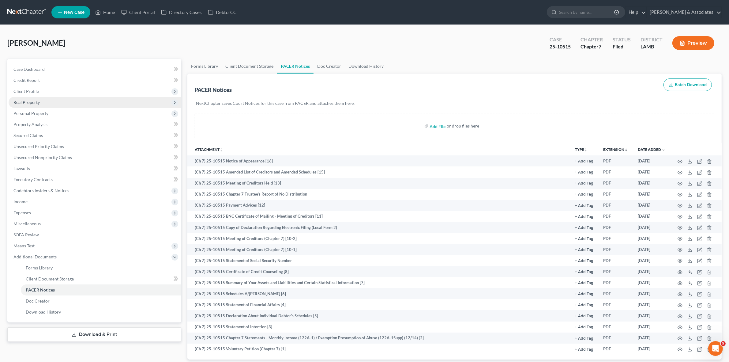
click at [122, 100] on span "Real Property" at bounding box center [95, 102] width 173 height 11
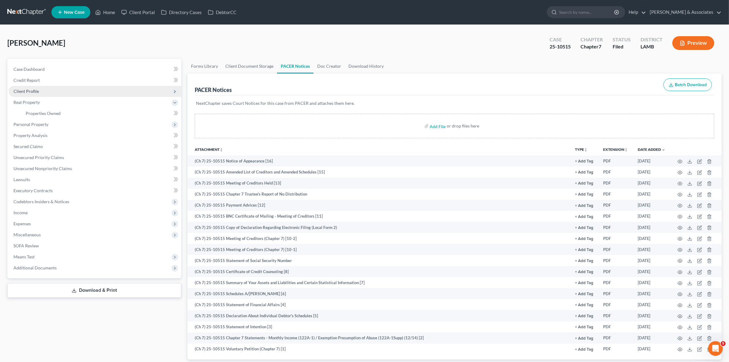
click at [113, 88] on span "Client Profile" at bounding box center [95, 91] width 173 height 11
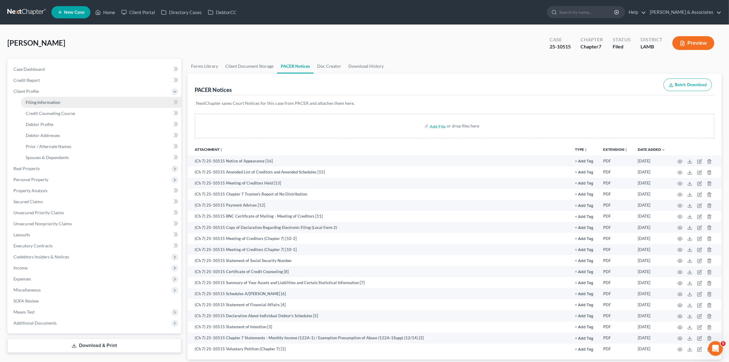
click at [115, 101] on link "Filing Information" at bounding box center [101, 102] width 161 height 11
select select "1"
select select "0"
select select "19"
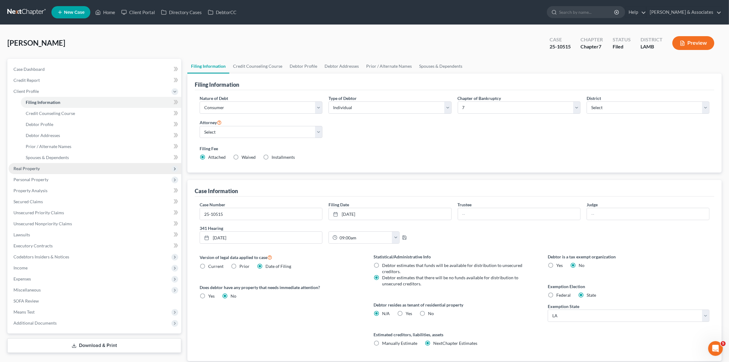
click at [98, 167] on span "Real Property" at bounding box center [95, 168] width 173 height 11
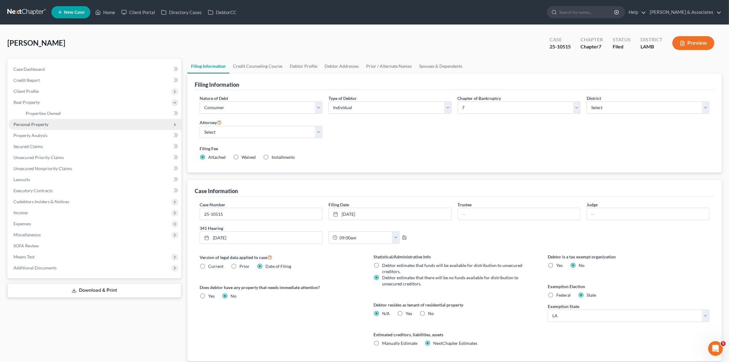
click at [98, 126] on span "Personal Property" at bounding box center [95, 124] width 173 height 11
click at [99, 124] on link "Vehicles Owned" at bounding box center [101, 124] width 161 height 11
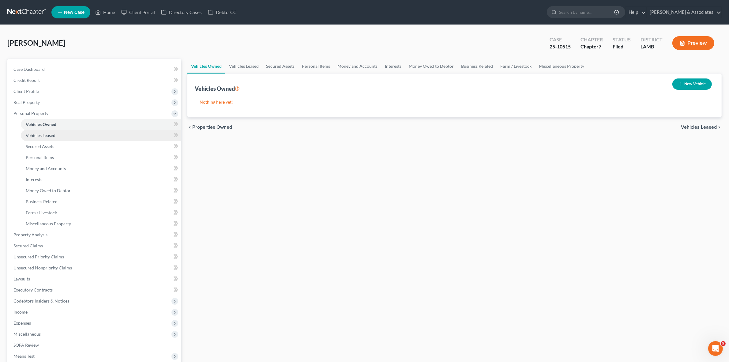
click at [95, 134] on link "Vehicles Leased" at bounding box center [101, 135] width 161 height 11
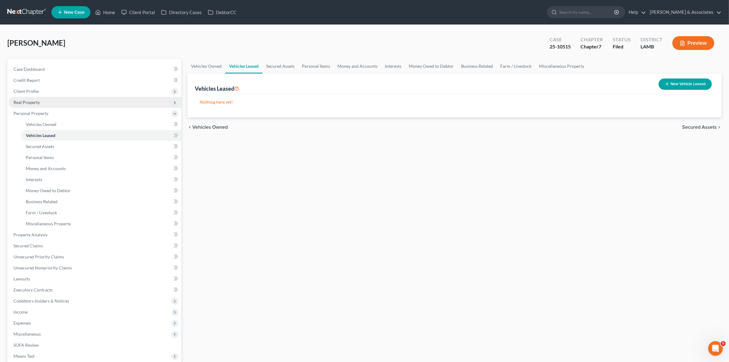
click at [87, 106] on span "Real Property" at bounding box center [95, 102] width 173 height 11
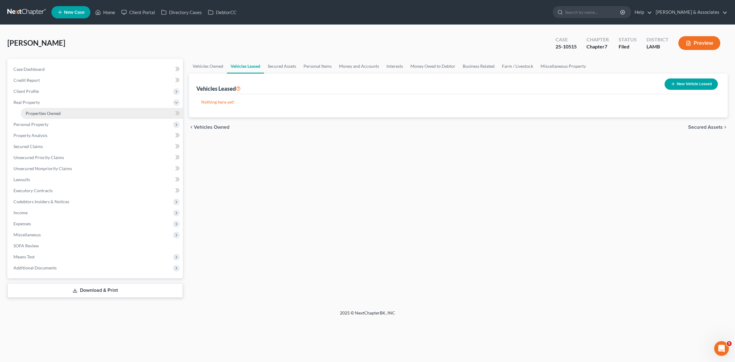
click at [87, 112] on link "Properties Owned" at bounding box center [102, 113] width 162 height 11
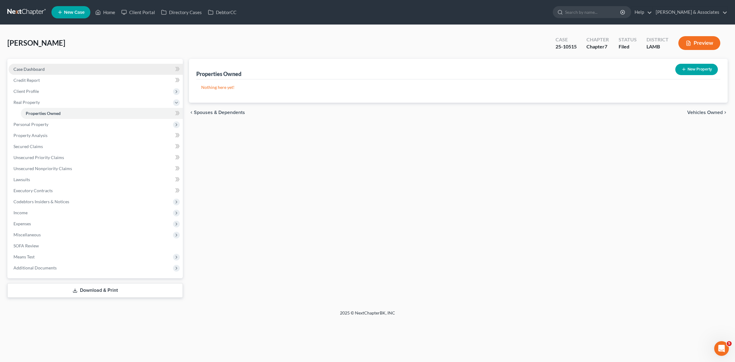
click at [93, 71] on link "Case Dashboard" at bounding box center [96, 69] width 174 height 11
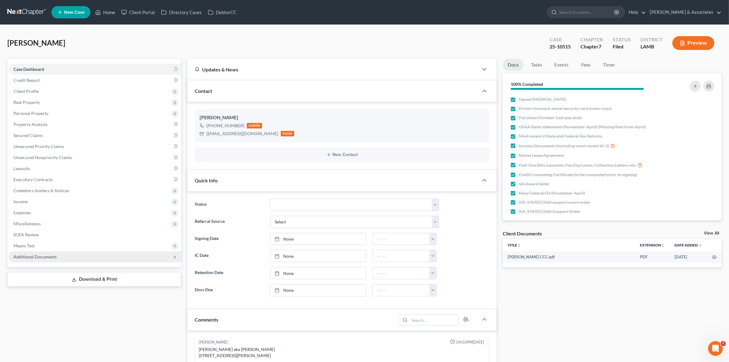
scroll to position [276, 0]
click at [60, 257] on span "Additional Documents" at bounding box center [95, 256] width 173 height 11
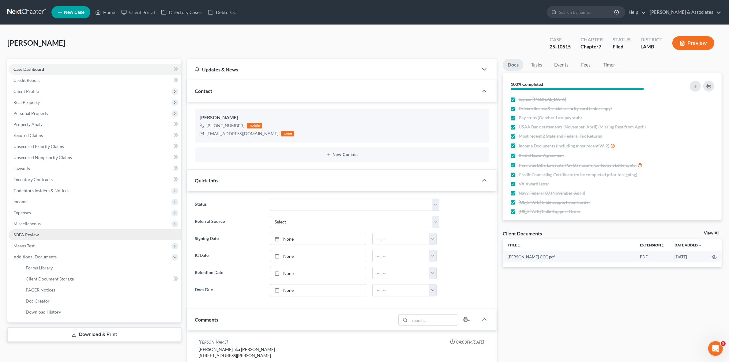
click at [98, 236] on link "SOFA Review" at bounding box center [95, 234] width 173 height 11
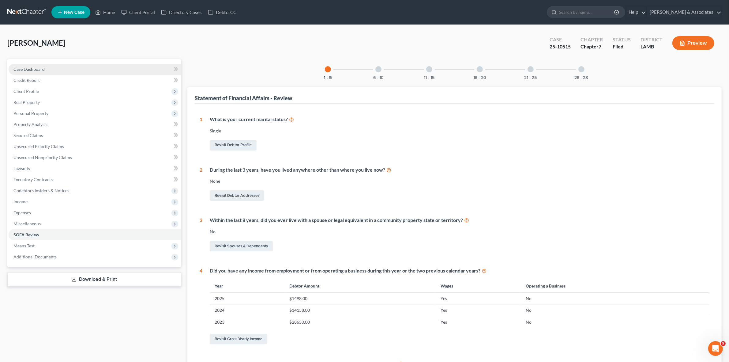
click at [92, 67] on link "Case Dashboard" at bounding box center [95, 69] width 173 height 11
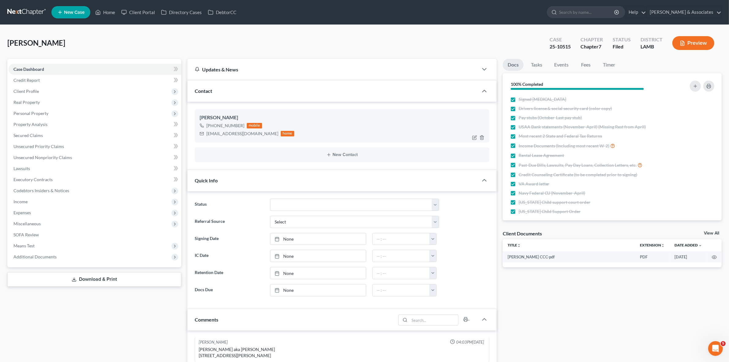
scroll to position [276, 0]
click at [77, 255] on span "Additional Documents" at bounding box center [95, 256] width 173 height 11
click at [137, 286] on link "PACER Notices" at bounding box center [101, 289] width 161 height 11
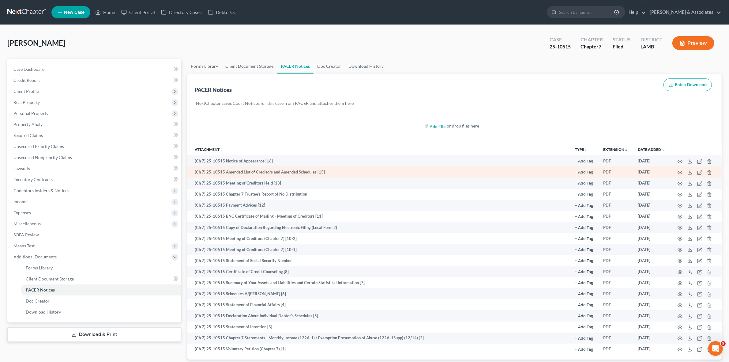
scroll to position [40, 0]
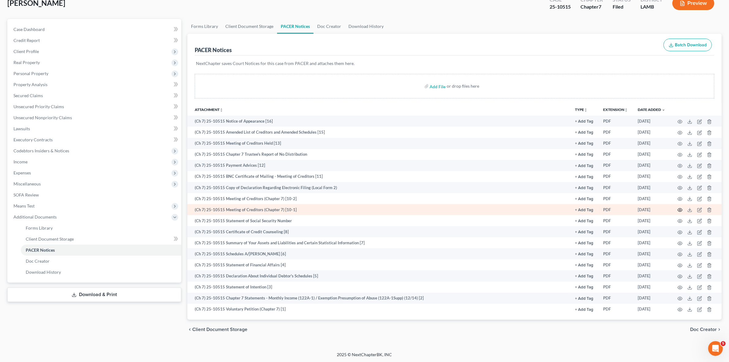
click at [682, 207] on icon "button" at bounding box center [680, 209] width 5 height 5
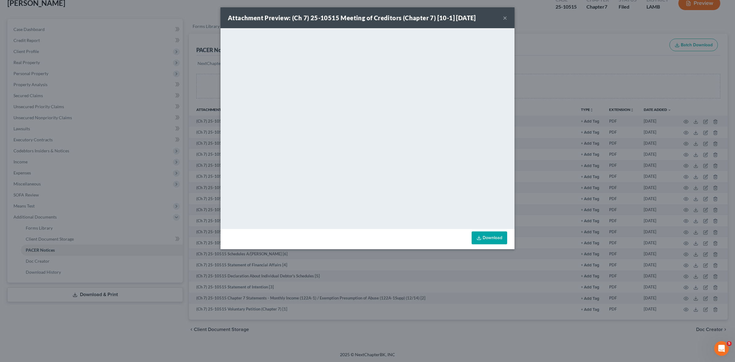
click at [606, 59] on div "Attachment Preview: (Ch 7) 25-10515 Meeting of Creditors (Chapter 7) [10-1] 06/…" at bounding box center [367, 181] width 735 height 362
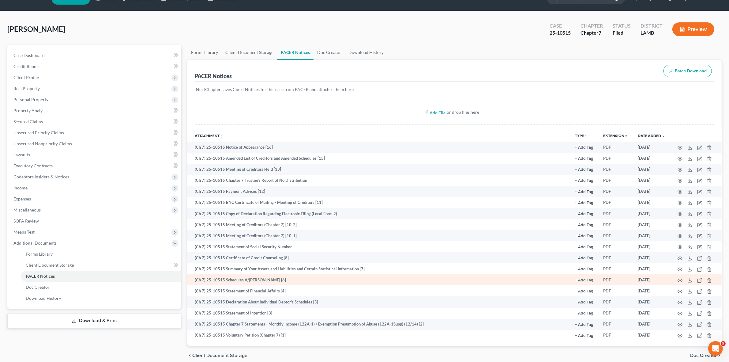
scroll to position [0, 0]
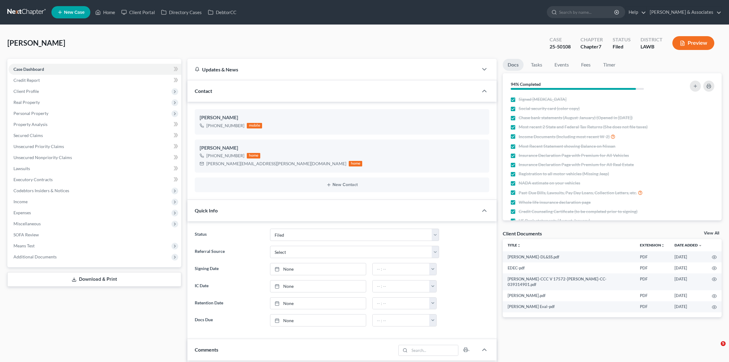
select select "8"
select select "0"
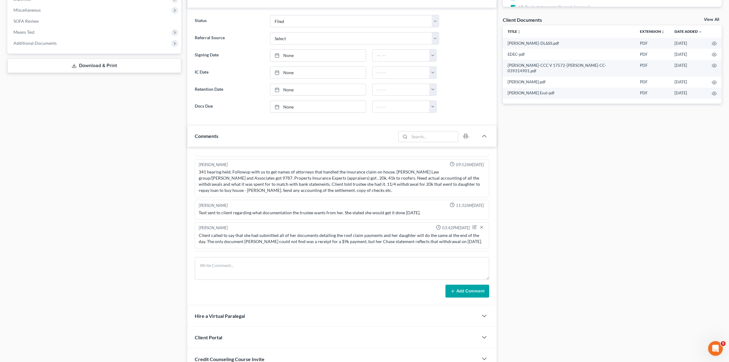
scroll to position [1111, 0]
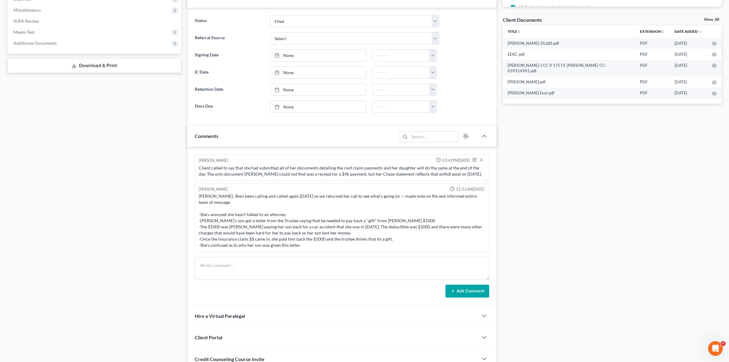
click at [282, 199] on div "[PERSON_NAME]: She's been calling and called again [DATE] so we returned her ca…" at bounding box center [342, 220] width 286 height 55
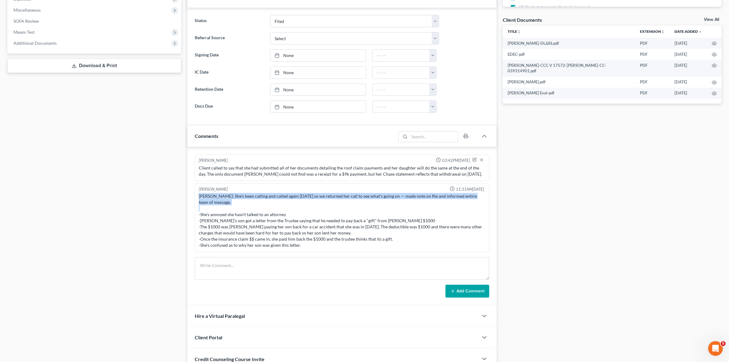
click at [282, 199] on div "[PERSON_NAME]: She's been calling and called again [DATE] so we returned her ca…" at bounding box center [342, 220] width 286 height 55
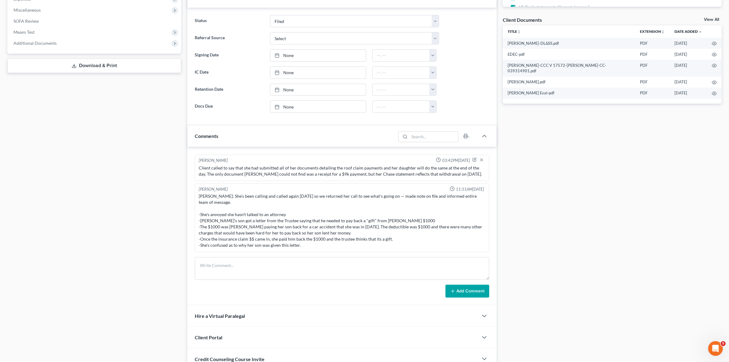
click at [296, 224] on div "[PERSON_NAME]: She's been calling and called again [DATE] so we returned her ca…" at bounding box center [342, 220] width 286 height 55
click at [253, 214] on div "[PERSON_NAME]: She's been calling and called again [DATE] so we returned her ca…" at bounding box center [342, 220] width 286 height 55
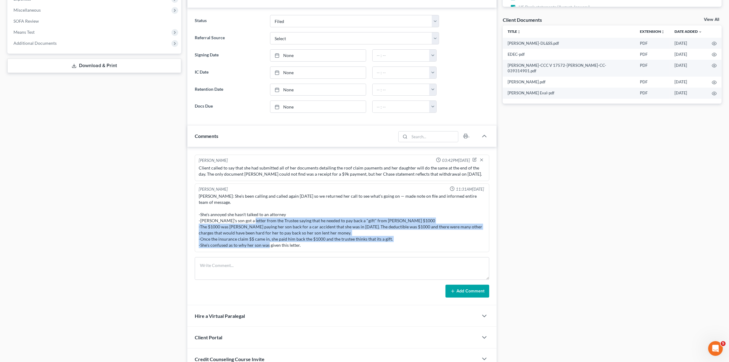
drag, startPoint x: 245, startPoint y: 218, endPoint x: 290, endPoint y: 246, distance: 52.1
click at [290, 246] on div "[PERSON_NAME]: She's been calling and called again [DATE] so we returned her ca…" at bounding box center [342, 220] width 286 height 55
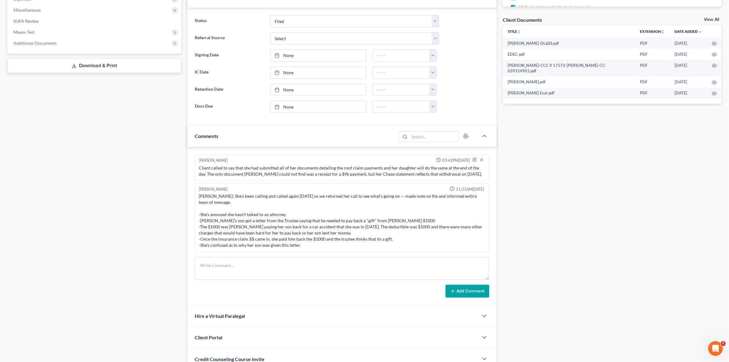
click at [299, 246] on div "[PERSON_NAME]: She's been calling and called again [DATE] so we returned her ca…" at bounding box center [342, 220] width 286 height 55
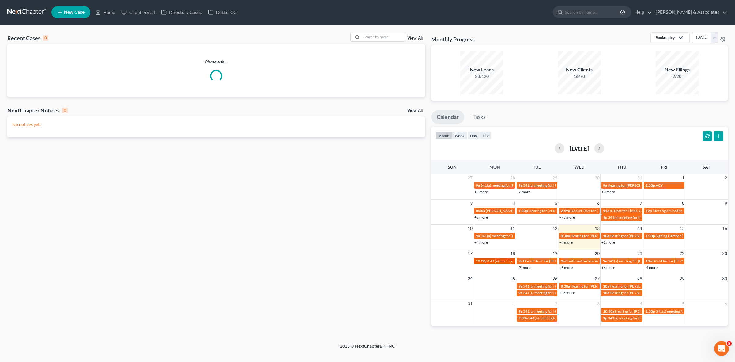
click at [499, 263] on div "12:30p 341(a) meeting for [PERSON_NAME]" at bounding box center [494, 261] width 37 height 5
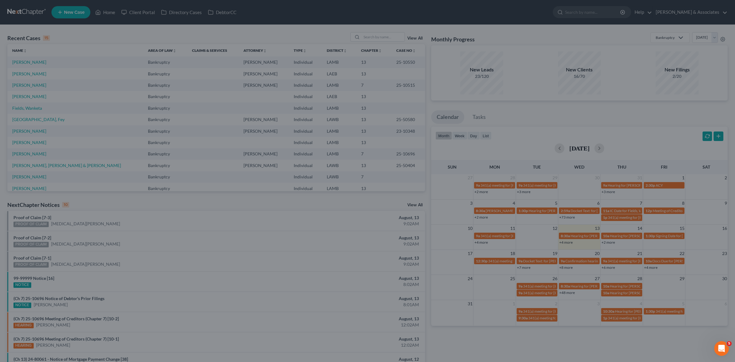
click at [498, 263] on div "Edit Event × Event Title * 341(a) meeting for [PERSON_NAME] Date [DATE] close D…" at bounding box center [367, 181] width 735 height 362
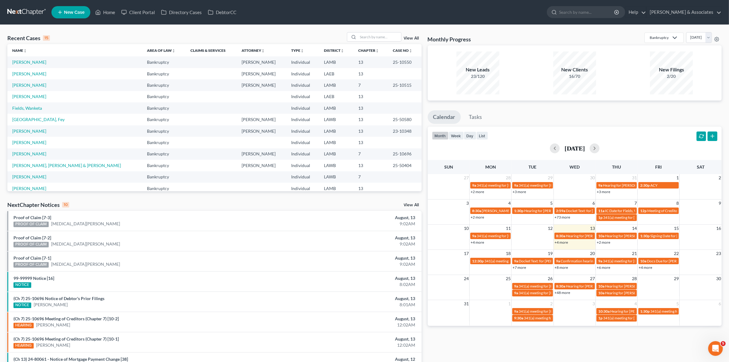
click at [639, 267] on link "+4 more" at bounding box center [645, 267] width 13 height 5
click at [684, 341] on div "Monthly Progress Bankruptcy Bankruptcy Business Formation and Planning Collecti…" at bounding box center [575, 227] width 300 height 390
click at [648, 266] on link "+4 more" at bounding box center [645, 267] width 13 height 5
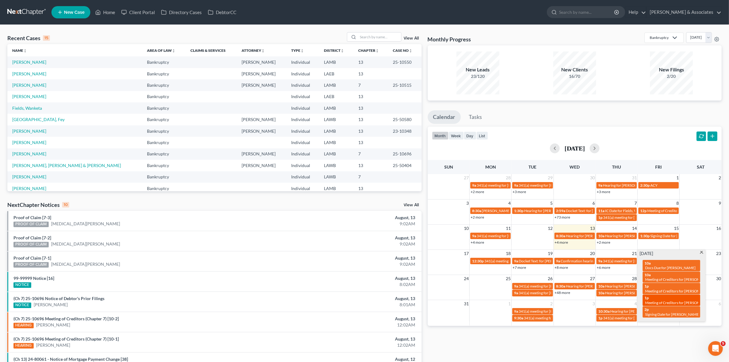
click at [664, 301] on span "Meeting of Creditors for [PERSON_NAME]" at bounding box center [680, 302] width 68 height 5
select select "Days"
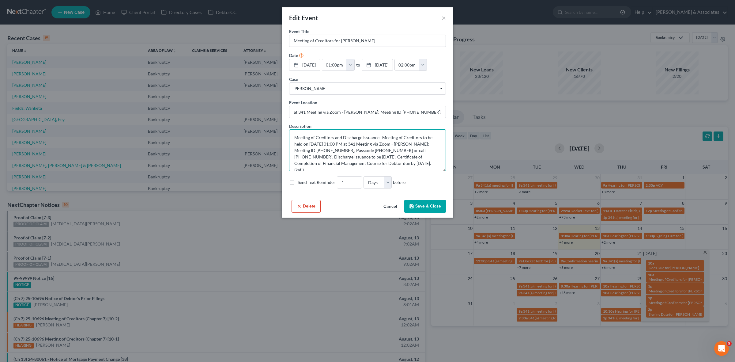
drag, startPoint x: 395, startPoint y: 144, endPoint x: 357, endPoint y: 150, distance: 38.5
click at [357, 150] on textarea "Meeting of Creditors and Discharge Issuance. Meeting of Creditors to be held on…" at bounding box center [367, 150] width 157 height 42
click at [370, 150] on textarea "Meeting of Creditors and Discharge Issuance. Meeting of Creditors to be held on…" at bounding box center [367, 150] width 157 height 42
drag, startPoint x: 380, startPoint y: 138, endPoint x: 357, endPoint y: 152, distance: 27.0
click at [357, 152] on textarea "Meeting of Creditors and Discharge Issuance. Meeting of Creditors to be held on…" at bounding box center [367, 150] width 157 height 42
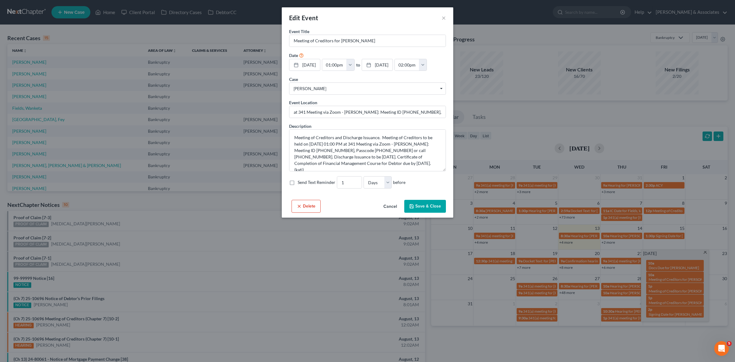
click at [465, 342] on div "Edit Event × Event Title * Meeting of Creditors for [PERSON_NAME] Date [DATE] c…" at bounding box center [367, 181] width 735 height 362
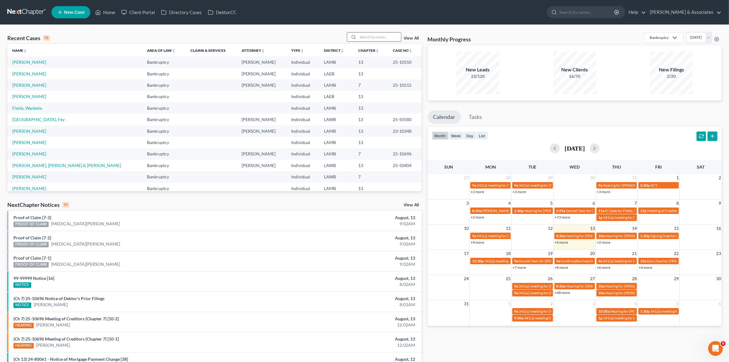
click at [371, 34] on input "search" at bounding box center [379, 36] width 43 height 9
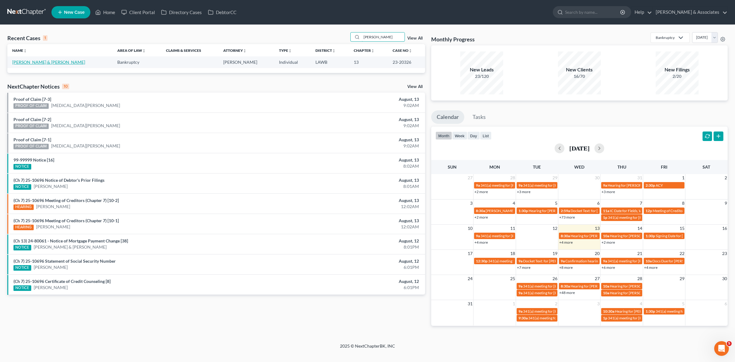
type input "[PERSON_NAME]"
click at [31, 64] on link "[PERSON_NAME] & [PERSON_NAME]" at bounding box center [48, 61] width 73 height 5
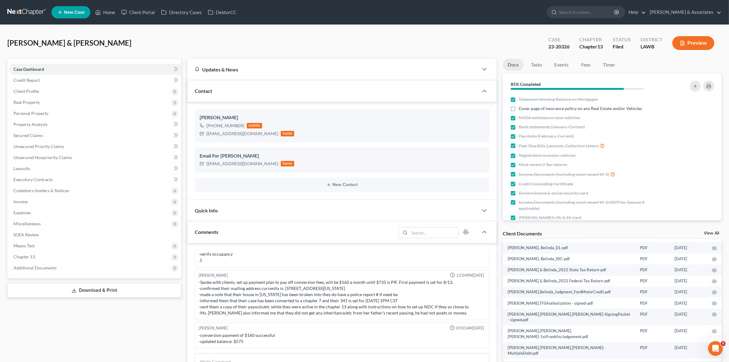
scroll to position [77, 0]
click at [713, 245] on icon "button" at bounding box center [715, 246] width 5 height 3
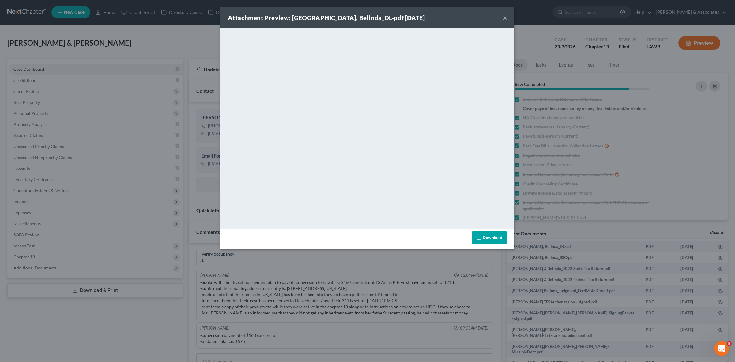
click at [534, 201] on div "Attachment Preview: Flores, Belinda_DL-pdf 09/25/2023 × <object ng-attr-data='h…" at bounding box center [367, 181] width 735 height 362
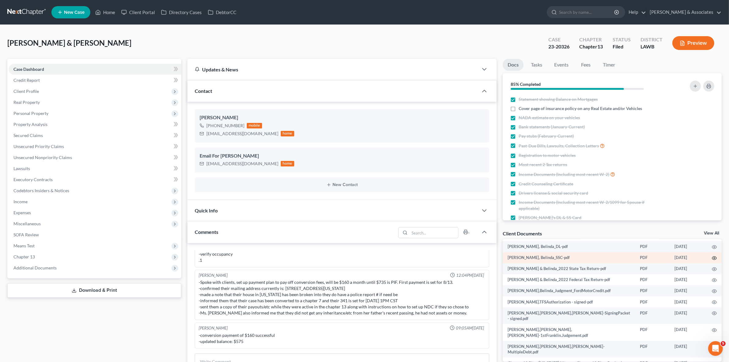
click at [712, 256] on icon "button" at bounding box center [714, 258] width 5 height 5
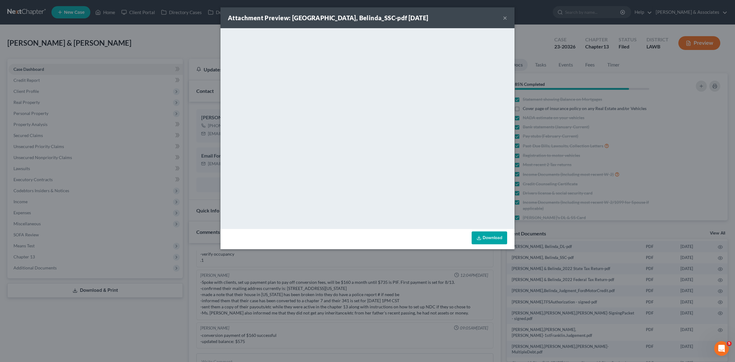
click at [594, 271] on div "Attachment Preview: Flores, Belinda_SSC-pdf 09/25/2023 × <object ng-attr-data='…" at bounding box center [367, 181] width 735 height 362
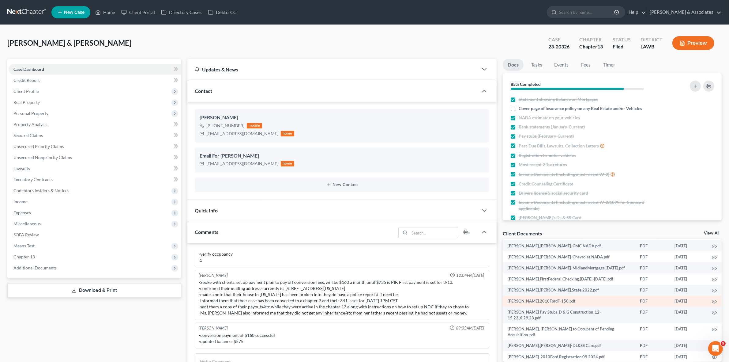
scroll to position [268, 0]
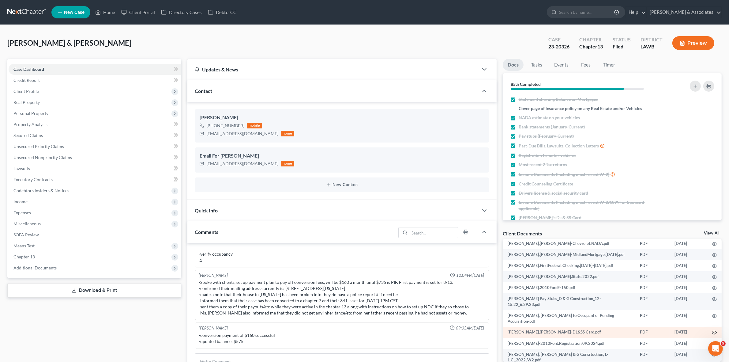
click at [712, 330] on icon "button" at bounding box center [714, 332] width 5 height 5
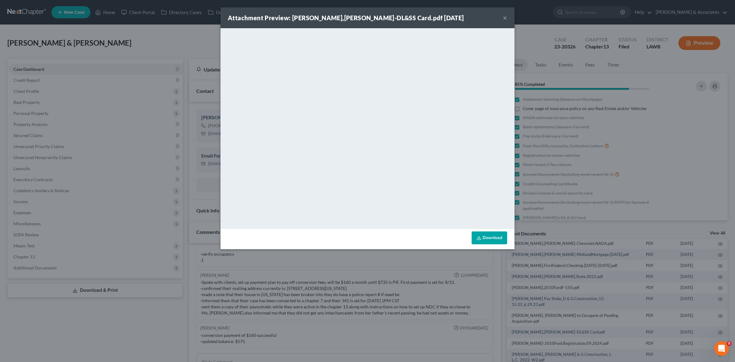
click at [112, 109] on div "Attachment Preview: Carrell,Larry&Belinda-DL&SS Card.pdf 06/15/2023 × <object n…" at bounding box center [367, 181] width 735 height 362
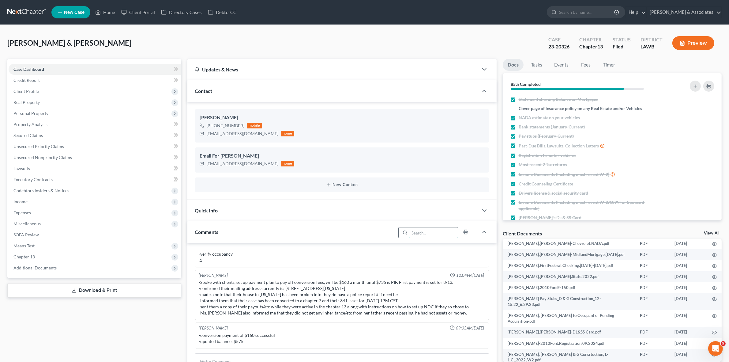
click at [447, 233] on input "search" at bounding box center [434, 232] width 49 height 10
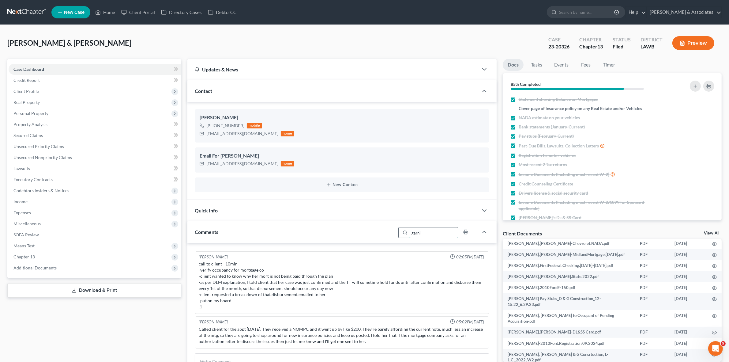
scroll to position [0, 0]
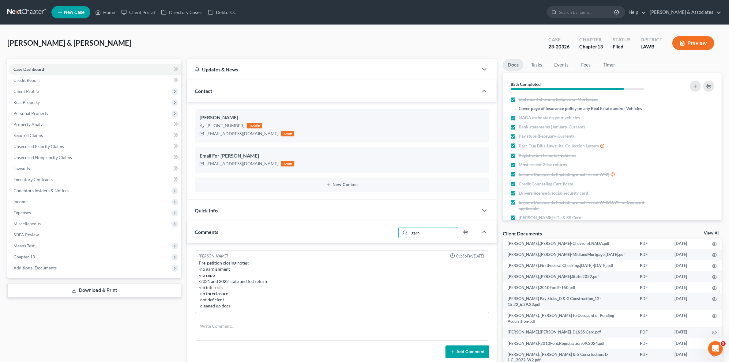
type input "garni"
click at [98, 168] on link "Lawsuits" at bounding box center [95, 168] width 173 height 11
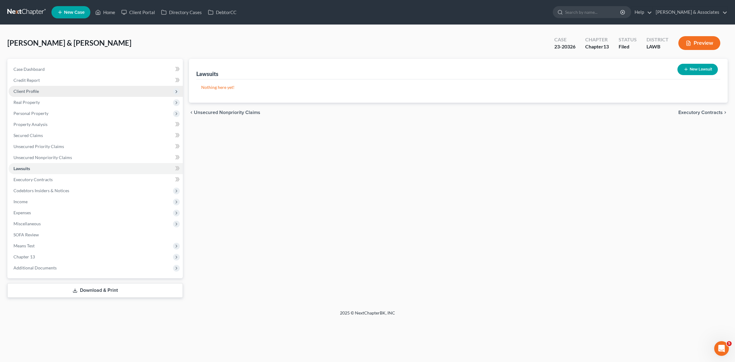
click at [113, 94] on span "Client Profile" at bounding box center [96, 91] width 174 height 11
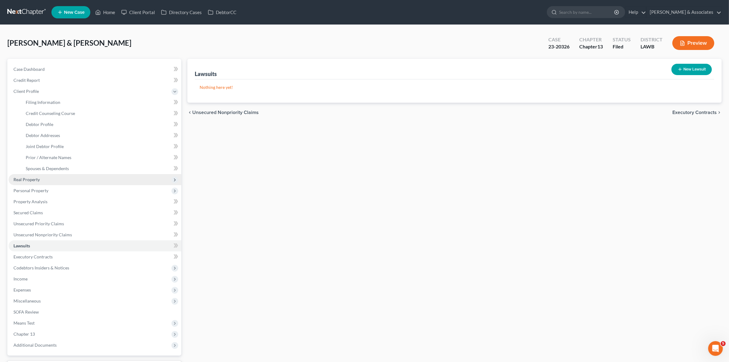
click at [111, 177] on span "Real Property" at bounding box center [95, 179] width 173 height 11
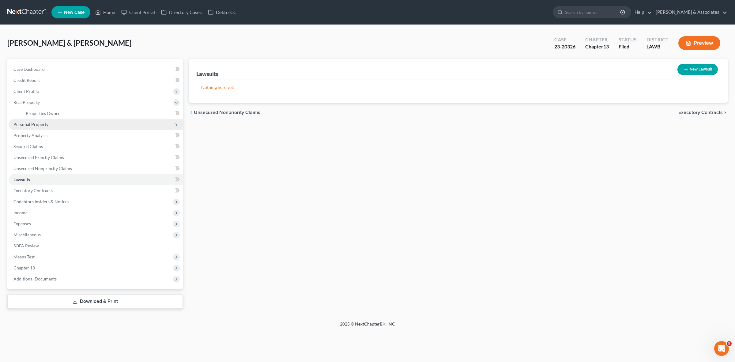
click at [100, 126] on span "Personal Property" at bounding box center [96, 124] width 174 height 11
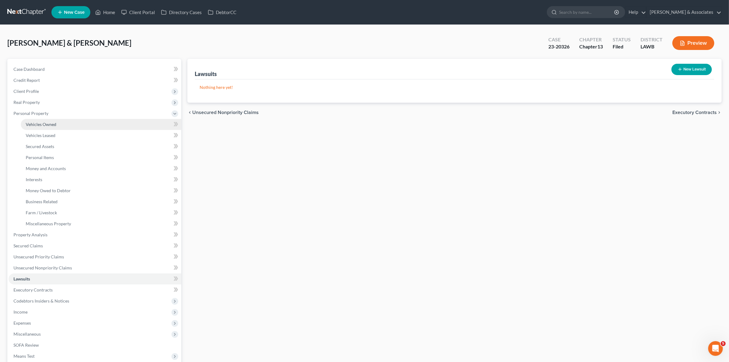
click at [100, 119] on link "Vehicles Owned" at bounding box center [101, 124] width 161 height 11
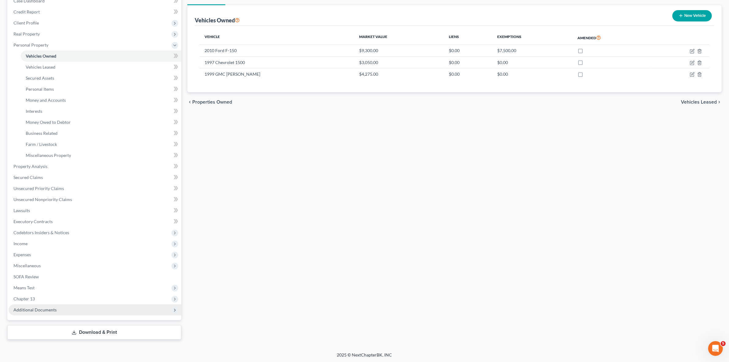
click at [91, 305] on span "Additional Documents" at bounding box center [95, 309] width 173 height 11
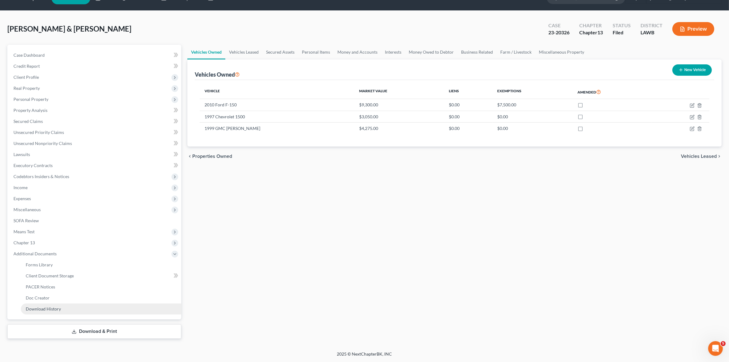
scroll to position [13, 0]
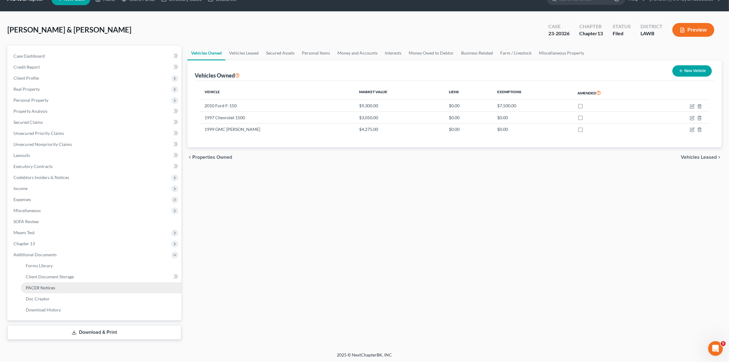
click at [89, 286] on link "PACER Notices" at bounding box center [101, 287] width 161 height 11
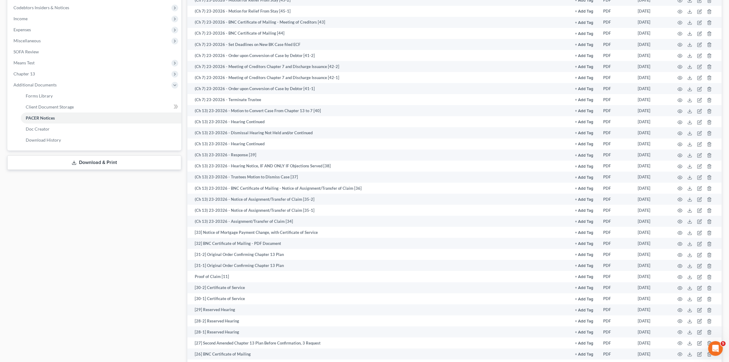
scroll to position [38, 0]
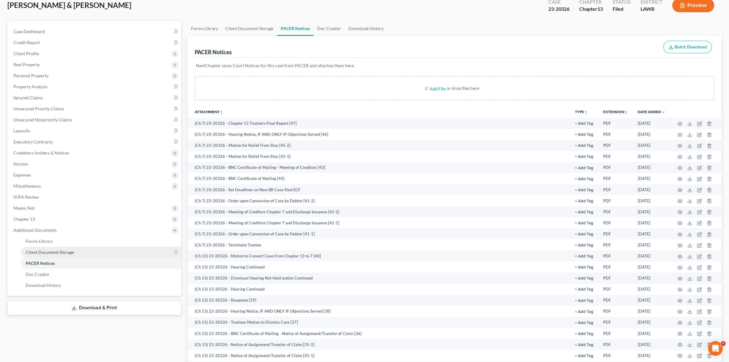
click at [100, 255] on link "Client Document Storage" at bounding box center [101, 252] width 161 height 11
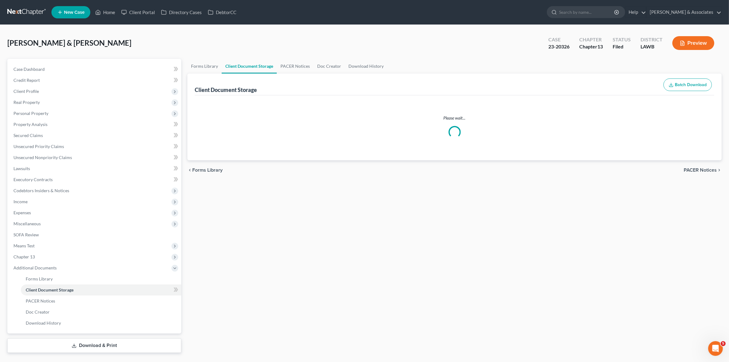
select select "9"
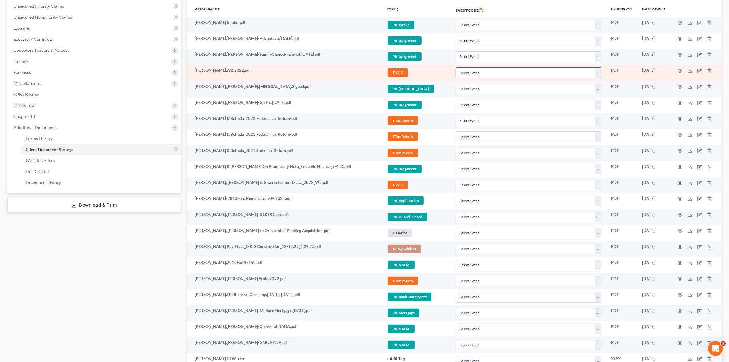
scroll to position [153, 0]
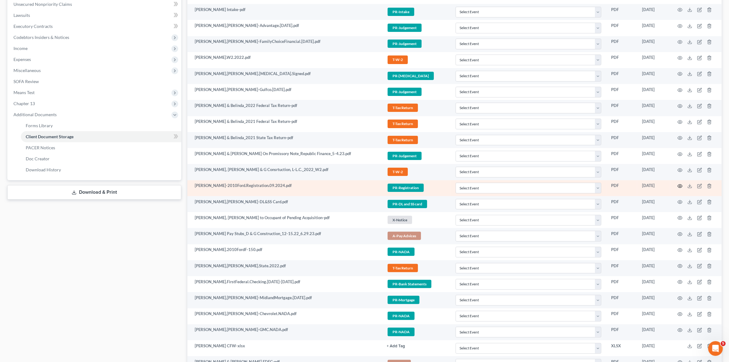
click at [681, 188] on icon "button" at bounding box center [680, 185] width 5 height 3
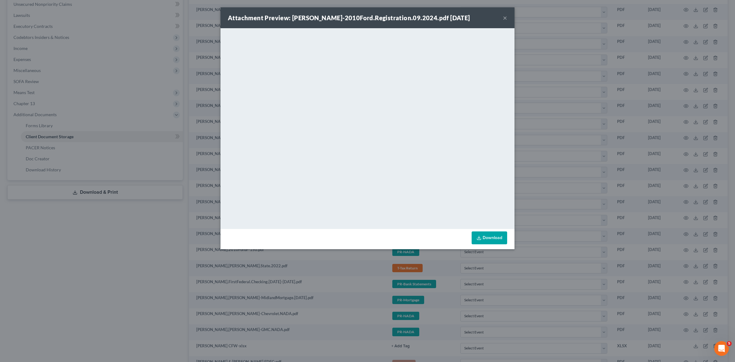
click at [150, 280] on div "Attachment Preview: Carrell,Larry-2010Ford.Registration.09.2024.pdf 06/15/2023 …" at bounding box center [367, 181] width 735 height 362
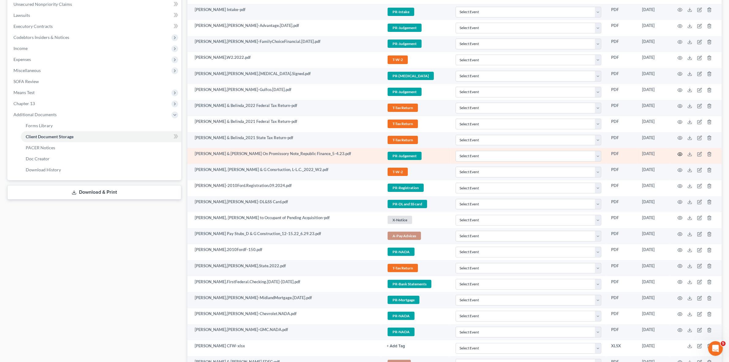
click at [680, 155] on circle "button" at bounding box center [680, 153] width 1 height 1
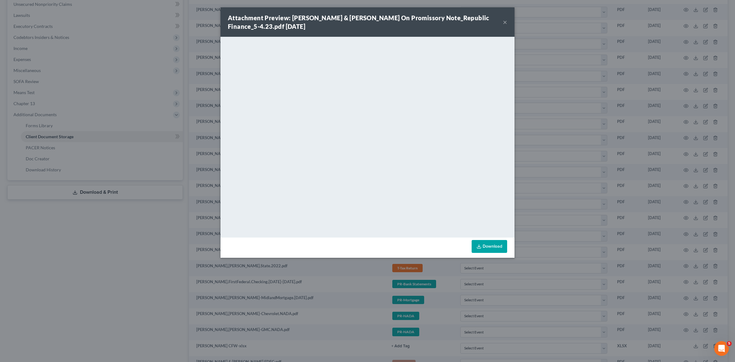
click at [324, 277] on div "Attachment Preview: Carrell, Larry & Belinda_Petition On Promissory Note_Republ…" at bounding box center [367, 181] width 735 height 362
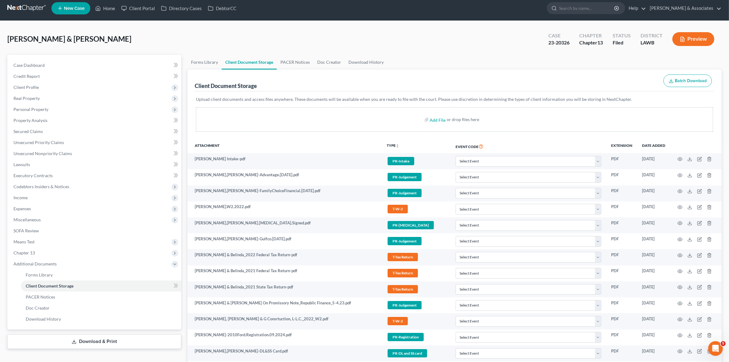
scroll to position [0, 0]
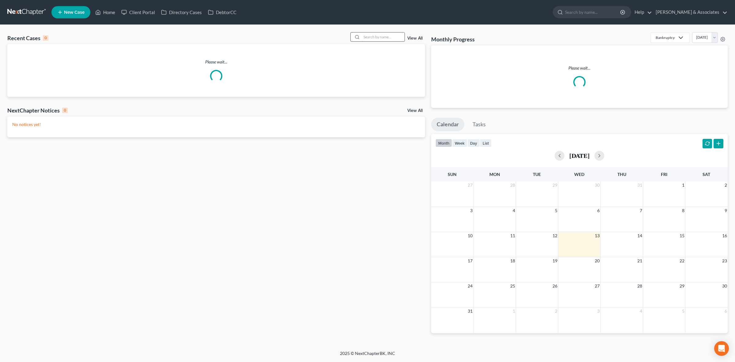
click at [389, 35] on input "search" at bounding box center [383, 36] width 43 height 9
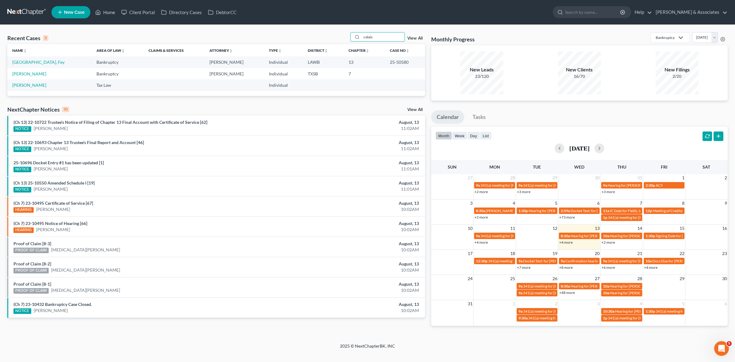
type input "calais"
drag, startPoint x: 383, startPoint y: 60, endPoint x: 421, endPoint y: 65, distance: 38.0
click at [421, 65] on td "25-50580" at bounding box center [405, 61] width 40 height 11
copy td "25-50580"
click at [497, 258] on link "12:30p 341(a) meeting for [PERSON_NAME]" at bounding box center [494, 261] width 41 height 6
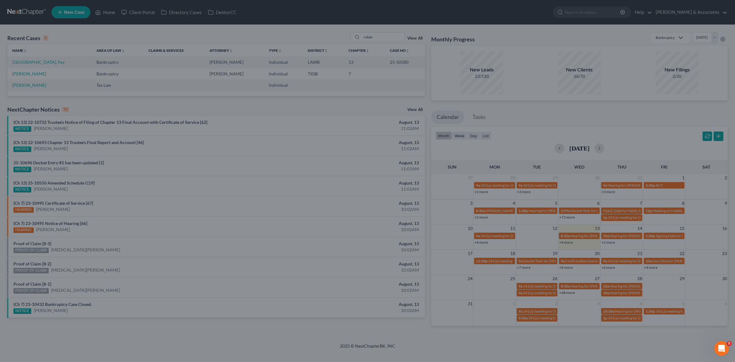
click at [498, 275] on div "Edit Event × Event Title * 341(a) meeting for [PERSON_NAME] Date [DATE] close D…" at bounding box center [367, 181] width 735 height 362
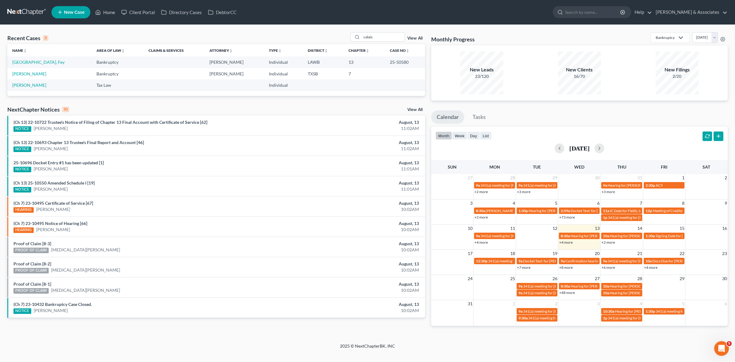
click at [564, 243] on link "+4 more" at bounding box center [565, 242] width 13 height 5
click at [547, 241] on td at bounding box center [537, 238] width 42 height 13
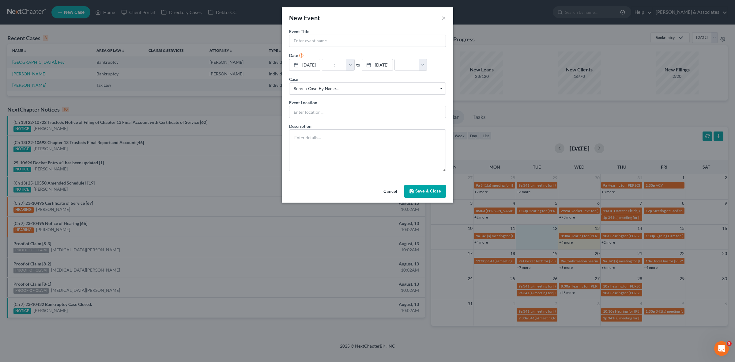
click at [641, 244] on div "New Event × Event Title * Date [DATE] close Date [DATE] Time 12:00 AM chevron_l…" at bounding box center [367, 181] width 735 height 362
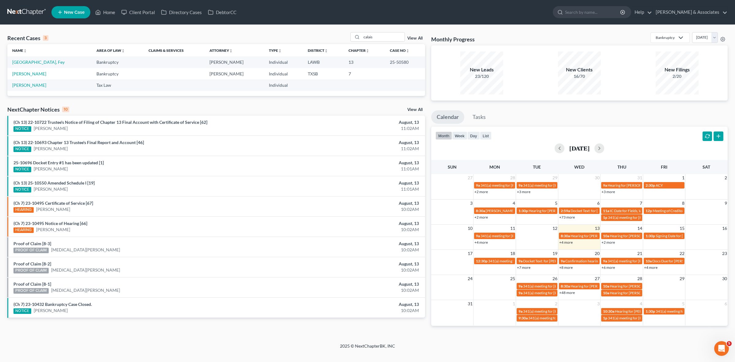
click at [528, 267] on link "+7 more" at bounding box center [523, 267] width 13 height 5
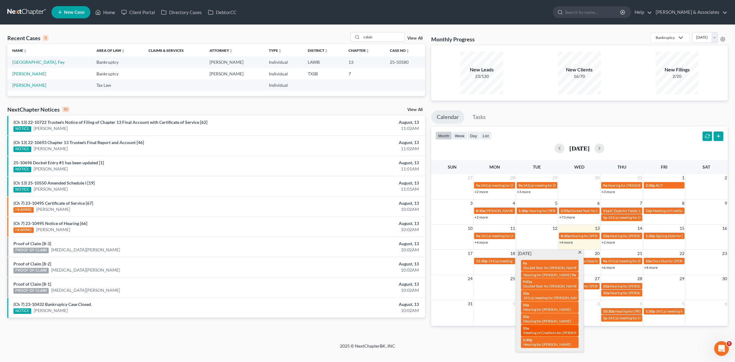
click at [574, 330] on span "Meeting of Creditors for [PERSON_NAME]" at bounding box center [558, 332] width 68 height 5
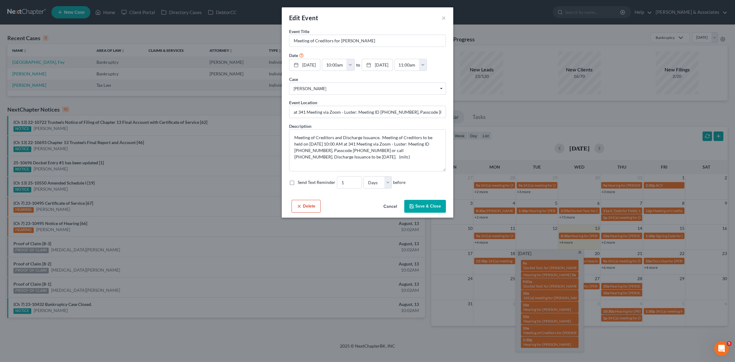
click at [490, 341] on div "Edit Event × Event Title * Meeting of Creditors for [PERSON_NAME] Date [DATE] c…" at bounding box center [367, 181] width 735 height 362
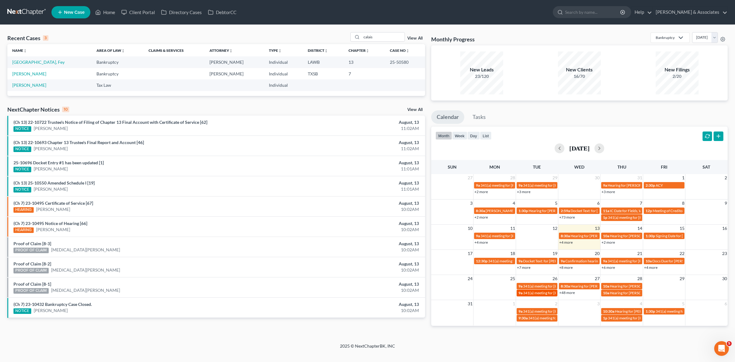
click at [536, 293] on span "341(a) meeting for [PERSON_NAME]" at bounding box center [552, 292] width 59 height 5
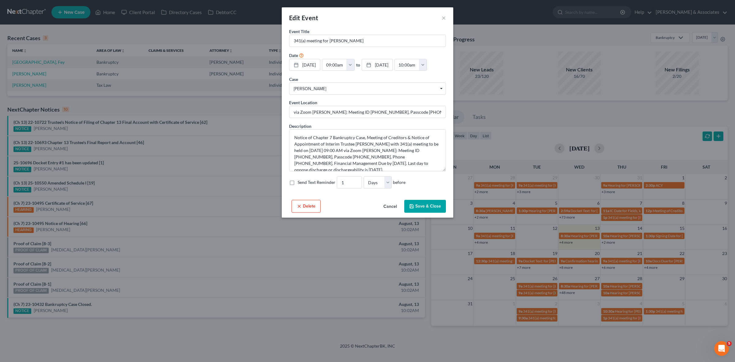
click at [497, 303] on div "Edit Event × Event Title * 341(a) meeting for [PERSON_NAME] Date [DATE] close D…" at bounding box center [367, 181] width 735 height 362
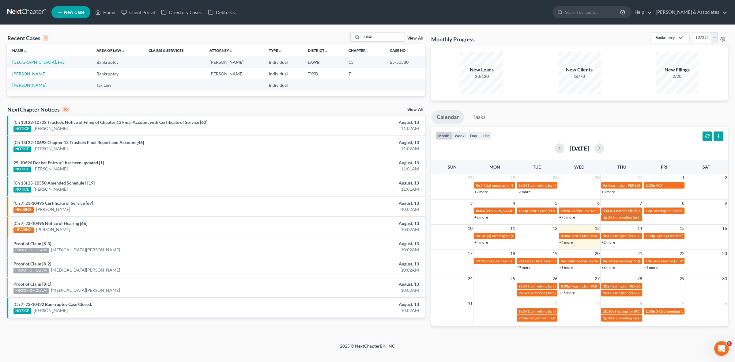
drag, startPoint x: 390, startPoint y: 34, endPoint x: 313, endPoint y: 59, distance: 81.4
click at [313, 59] on div "Recent Cases 3 calais View All Name unfold_more expand_more expand_less Area of…" at bounding box center [216, 64] width 418 height 64
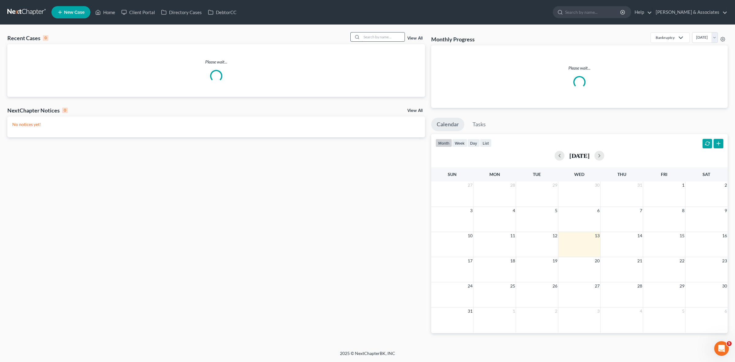
click at [391, 41] on input "search" at bounding box center [383, 36] width 43 height 9
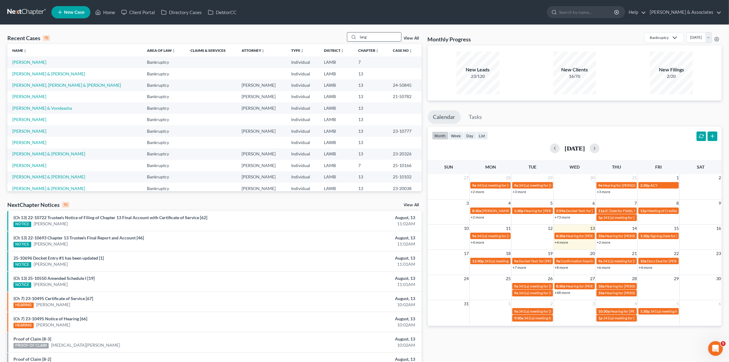
click at [374, 36] on input "lang" at bounding box center [379, 36] width 43 height 9
type input "lang"
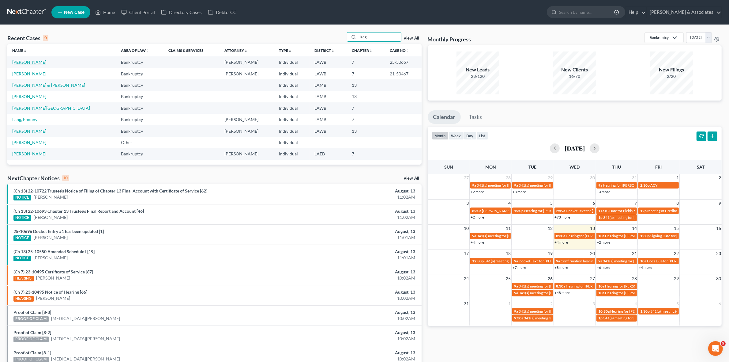
click at [24, 60] on link "[PERSON_NAME]" at bounding box center [29, 61] width 34 height 5
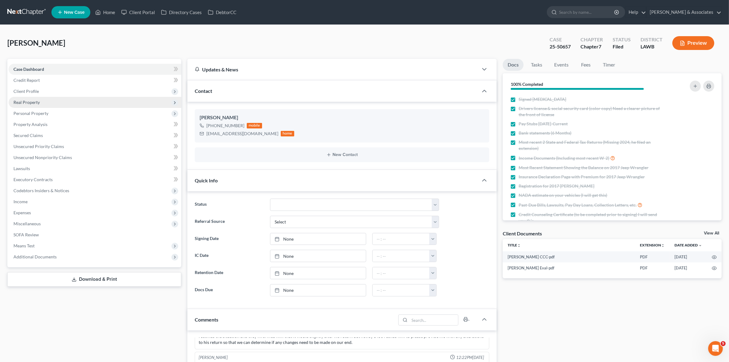
click at [125, 103] on span "Real Property" at bounding box center [95, 102] width 173 height 11
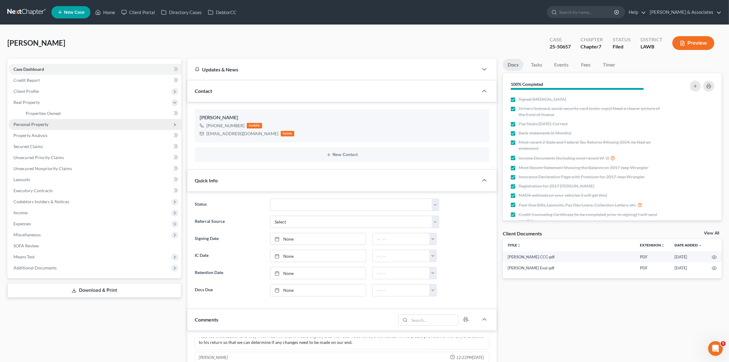
click at [125, 129] on span "Personal Property" at bounding box center [95, 124] width 173 height 11
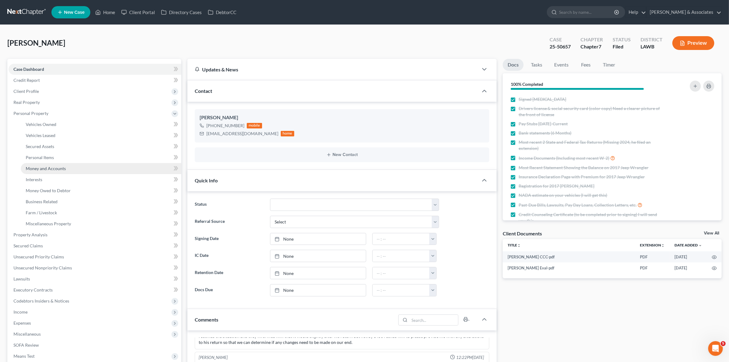
click at [114, 167] on link "Money and Accounts" at bounding box center [101, 168] width 161 height 11
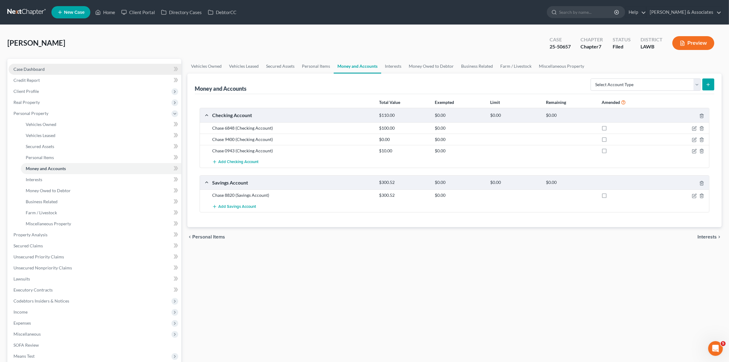
click at [52, 70] on link "Case Dashboard" at bounding box center [95, 69] width 173 height 11
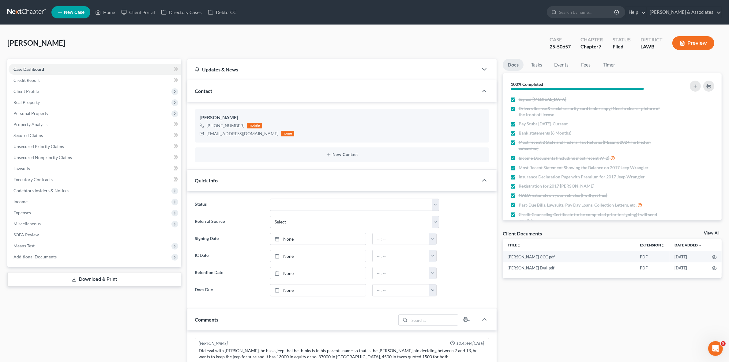
scroll to position [742, 0]
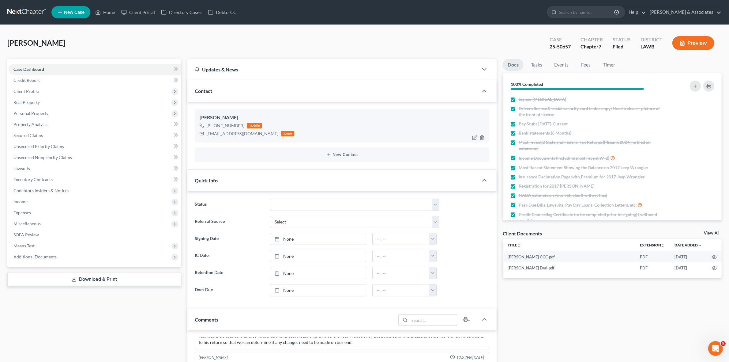
drag, startPoint x: 211, startPoint y: 126, endPoint x: 241, endPoint y: 127, distance: 29.7
click at [241, 127] on div "+1 (337) 288-8564" at bounding box center [225, 126] width 38 height 6
copy div "(337) 288-8564"
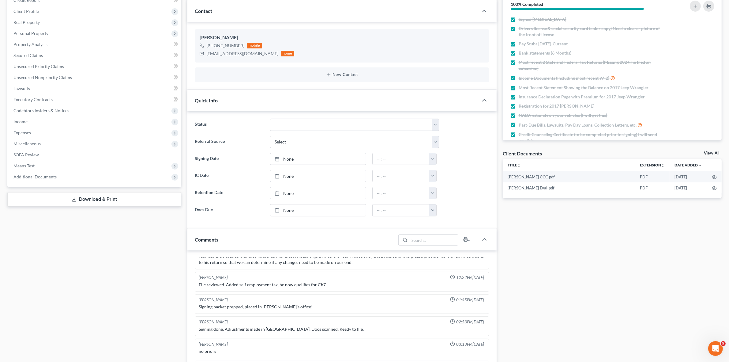
scroll to position [0, 0]
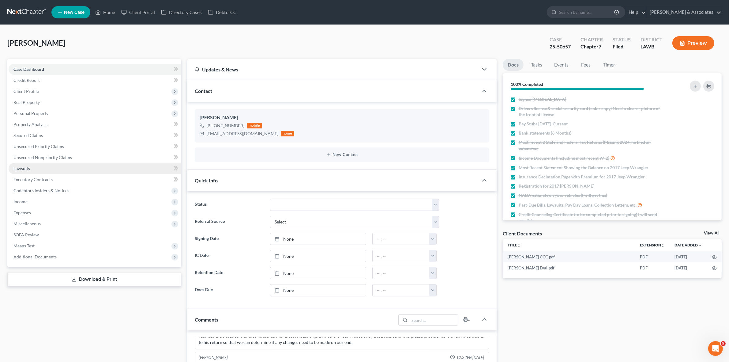
click at [98, 165] on link "Lawsuits" at bounding box center [95, 168] width 173 height 11
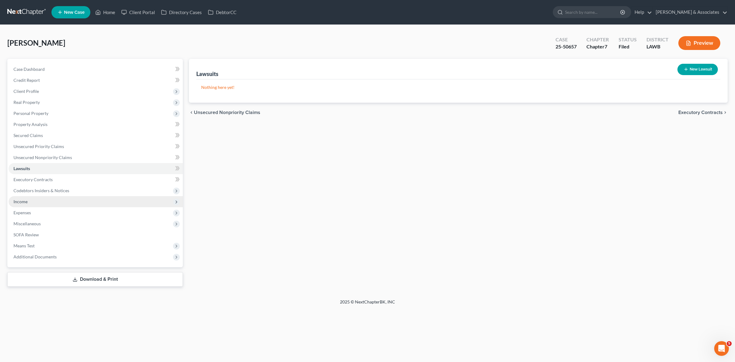
click at [138, 204] on span "Income" at bounding box center [96, 201] width 174 height 11
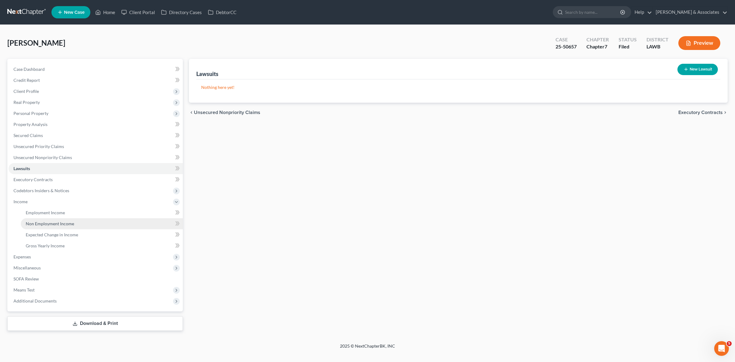
click at [127, 221] on link "Non Employment Income" at bounding box center [102, 223] width 162 height 11
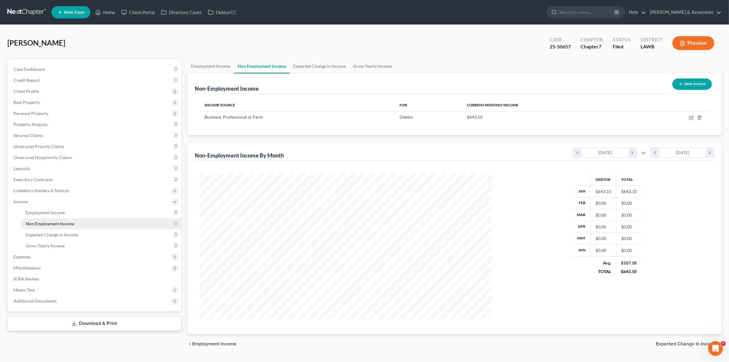
scroll to position [306231, 306073]
click at [128, 227] on link "Non Employment Income" at bounding box center [101, 223] width 161 height 11
click at [127, 232] on link "Expected Change in Income" at bounding box center [101, 234] width 161 height 11
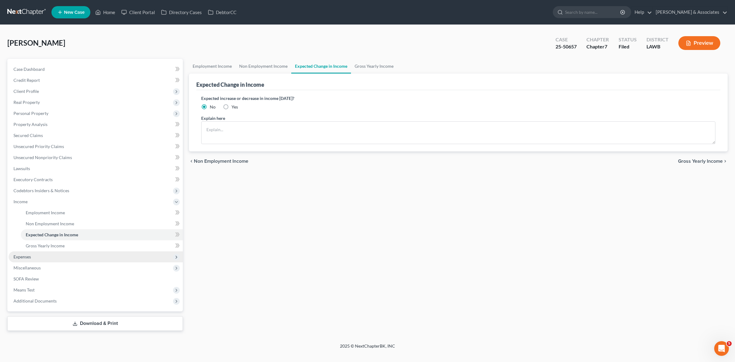
click at [117, 254] on span "Expenses" at bounding box center [96, 256] width 174 height 11
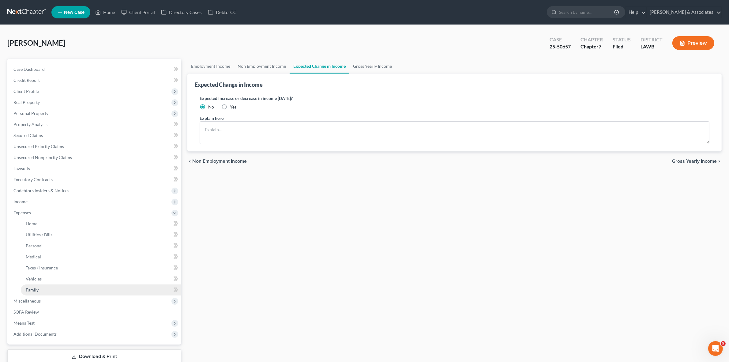
click at [98, 291] on link "Family" at bounding box center [101, 289] width 161 height 11
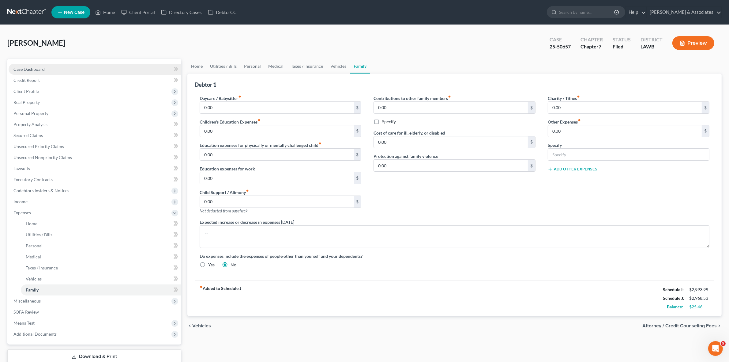
click at [163, 66] on link "Case Dashboard" at bounding box center [95, 69] width 173 height 11
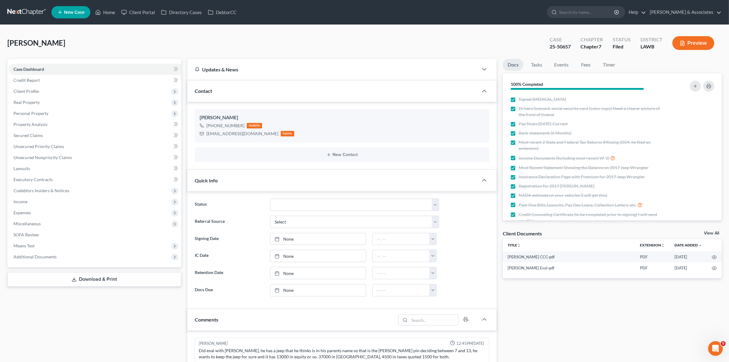
scroll to position [742, 0]
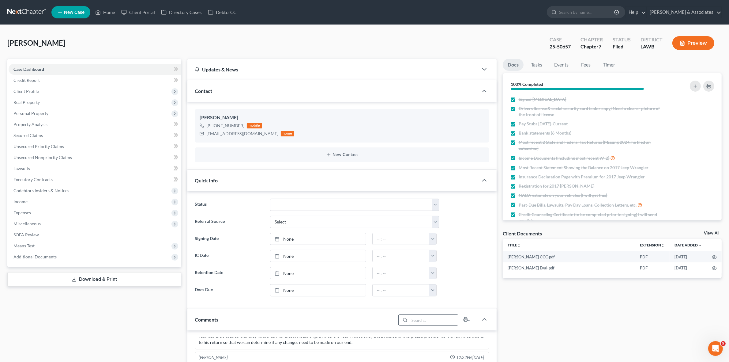
click at [426, 325] on input "search" at bounding box center [434, 320] width 49 height 10
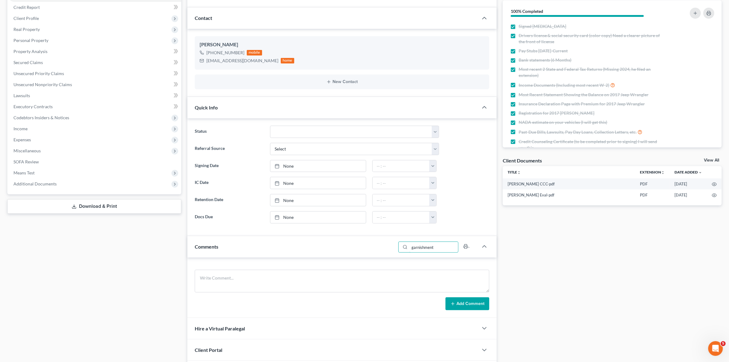
scroll to position [77, 0]
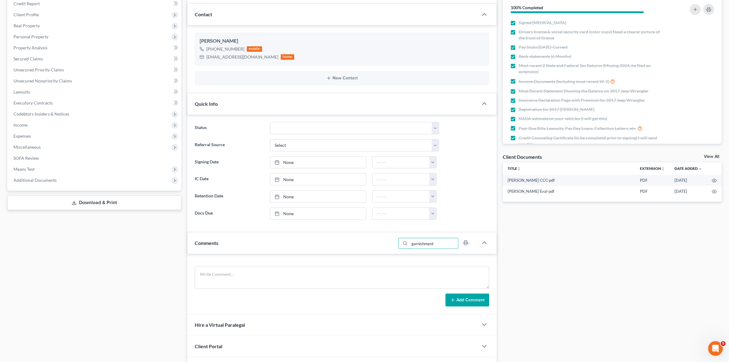
type input "garnishment"
drag, startPoint x: 442, startPoint y: 242, endPoint x: 399, endPoint y: 249, distance: 43.8
click at [411, 246] on div "garnishment" at bounding box center [429, 243] width 60 height 11
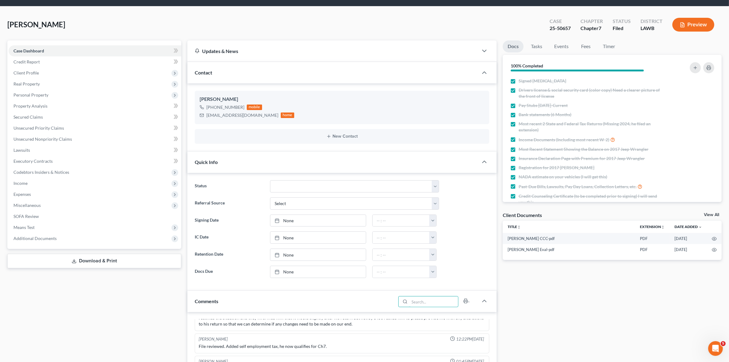
scroll to position [0, 0]
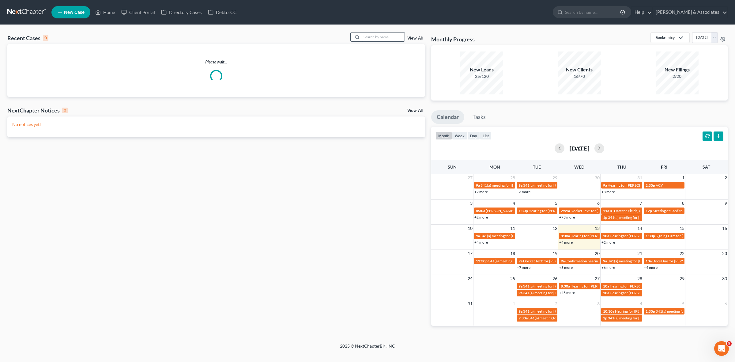
click at [403, 37] on input "search" at bounding box center [383, 36] width 43 height 9
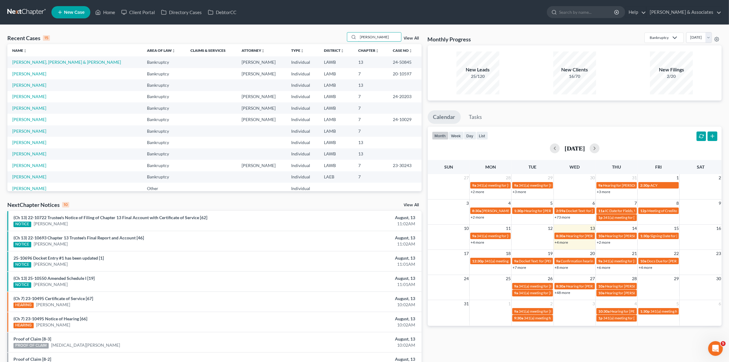
type input "[PERSON_NAME]"
click at [54, 62] on link "[PERSON_NAME], [PERSON_NAME] & [PERSON_NAME]" at bounding box center [66, 61] width 109 height 5
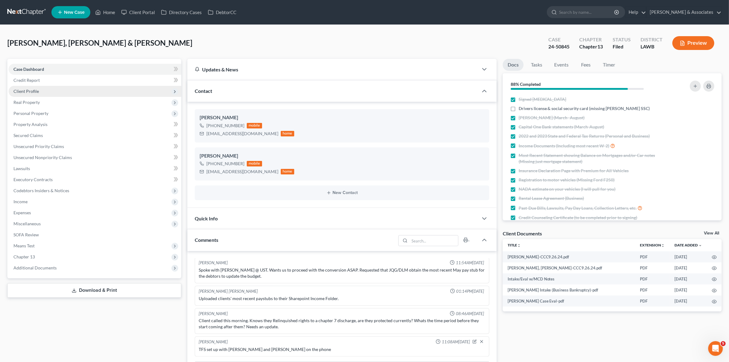
click at [112, 92] on span "Client Profile" at bounding box center [95, 91] width 173 height 11
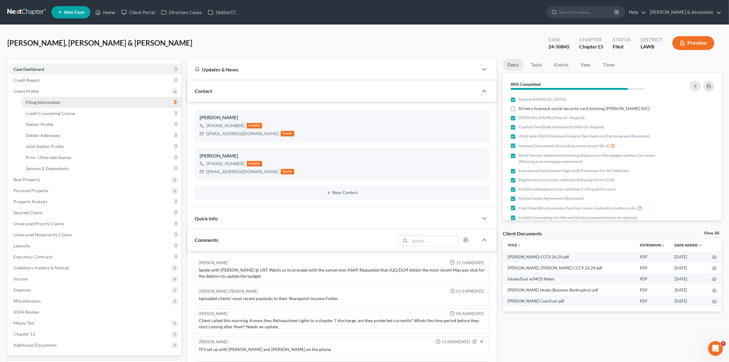
click at [112, 99] on link "Filing Information" at bounding box center [101, 102] width 161 height 11
select select "1"
select select "3"
select select "19"
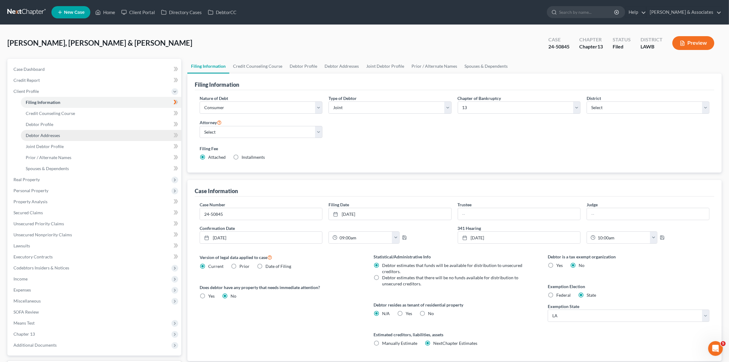
click at [95, 131] on link "Debtor Addresses" at bounding box center [101, 135] width 161 height 11
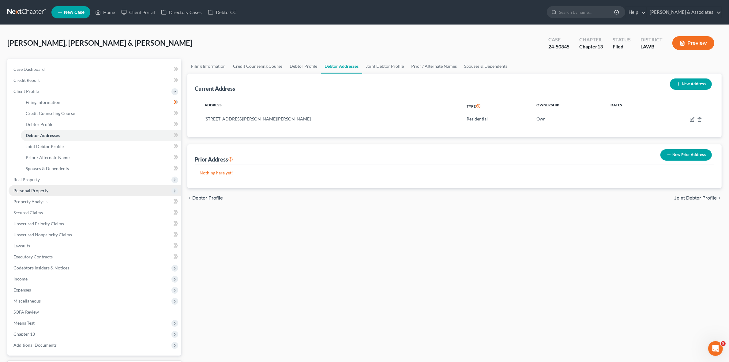
click at [100, 185] on span "Personal Property" at bounding box center [95, 190] width 173 height 11
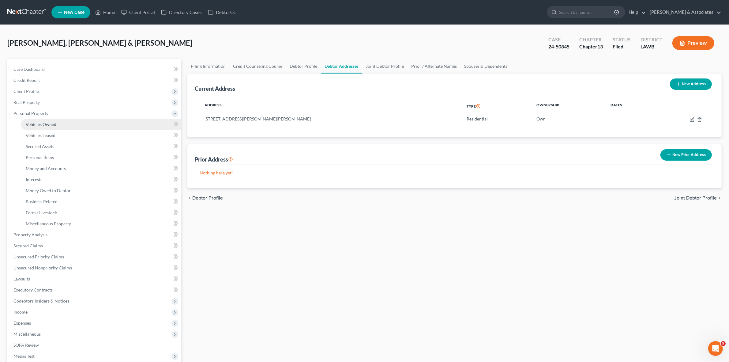
click at [81, 128] on link "Vehicles Owned" at bounding box center [101, 124] width 161 height 11
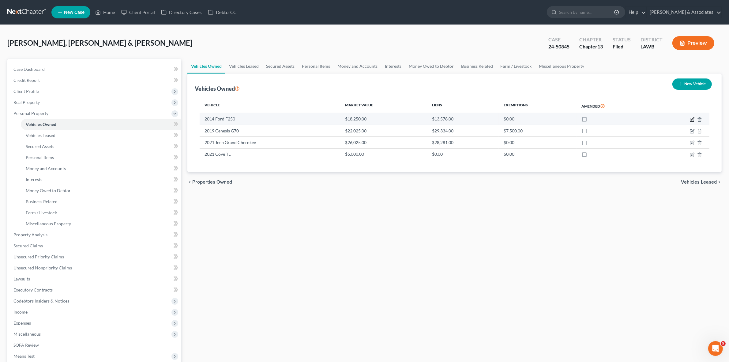
click at [692, 118] on icon "button" at bounding box center [692, 119] width 5 height 5
select select "0"
select select "12"
select select "2"
select select "4"
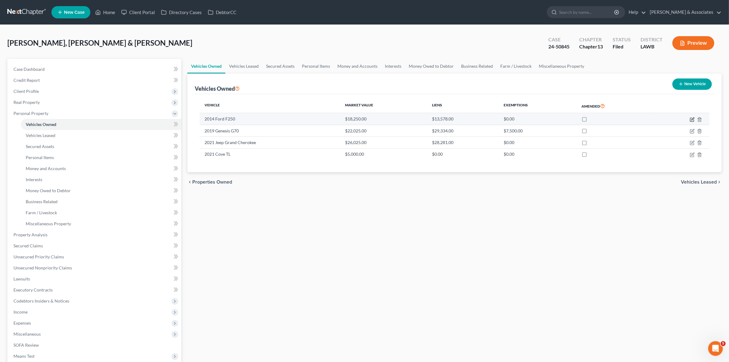
select select "45"
select select "4"
select select "0"
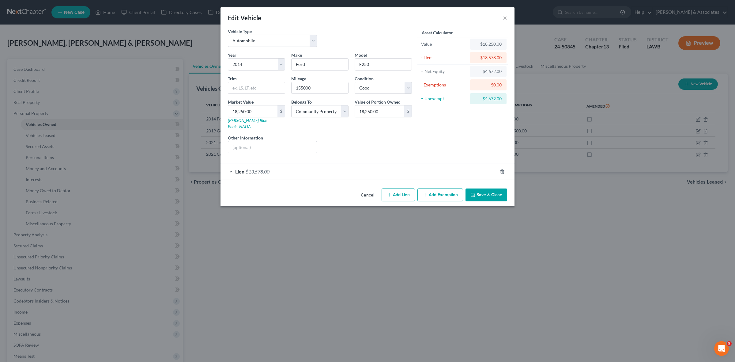
click at [388, 173] on div "Lien $13,578.00" at bounding box center [359, 171] width 277 height 16
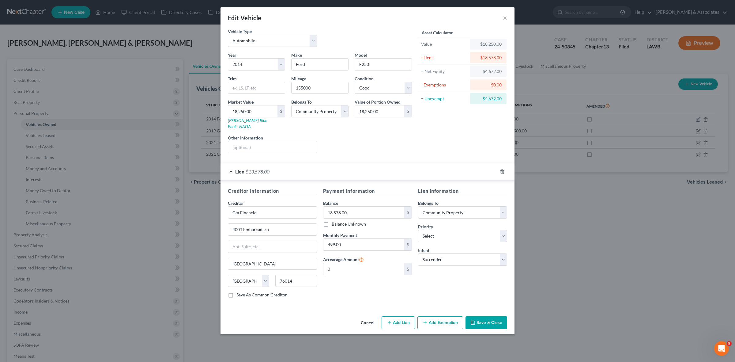
click at [362, 319] on button "Cancel" at bounding box center [367, 323] width 23 height 12
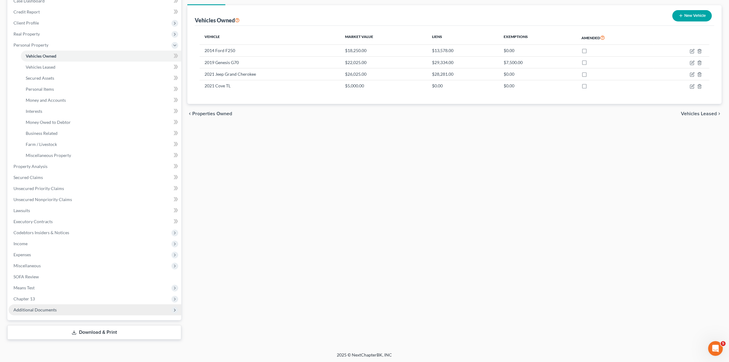
click at [91, 306] on span "Additional Documents" at bounding box center [95, 309] width 173 height 11
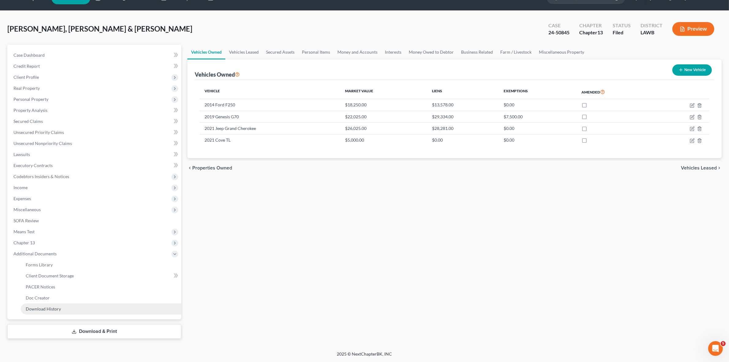
scroll to position [13, 0]
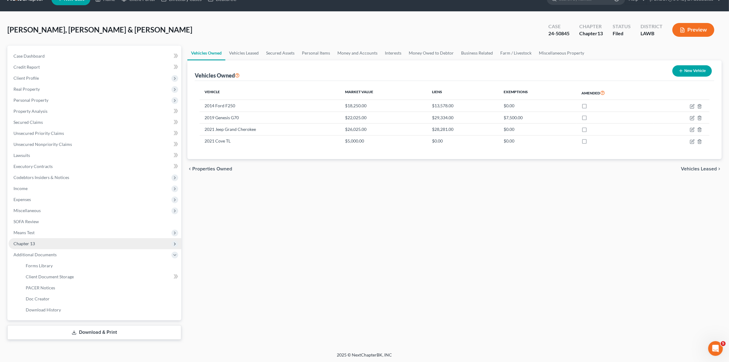
click at [106, 243] on span "Chapter 13" at bounding box center [95, 243] width 173 height 11
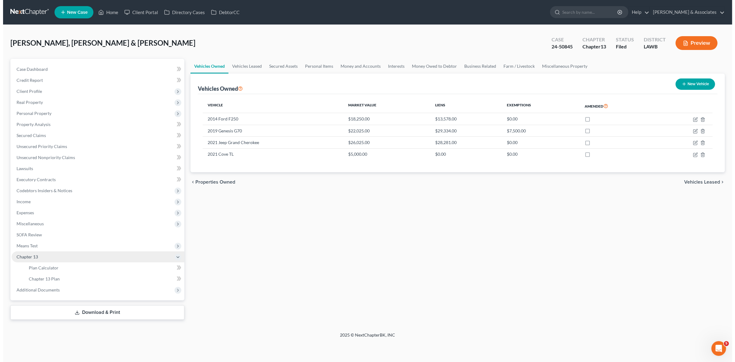
scroll to position [0, 0]
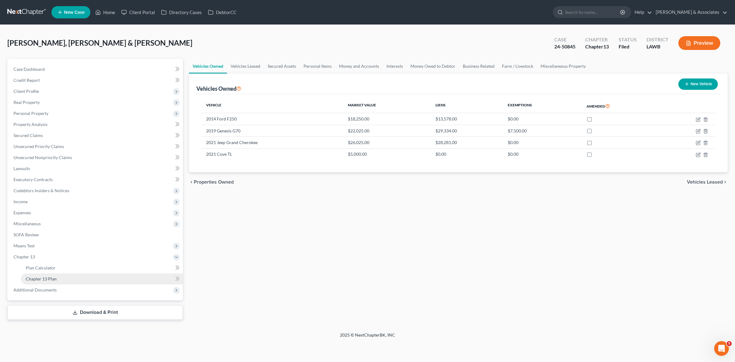
click at [106, 276] on link "Chapter 13 Plan" at bounding box center [102, 278] width 162 height 11
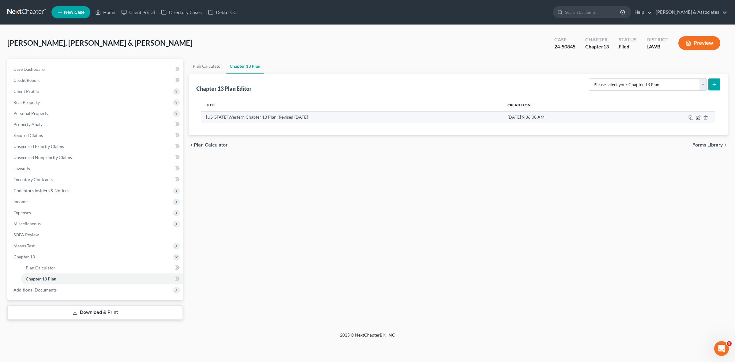
click at [699, 116] on icon "button" at bounding box center [699, 117] width 3 height 3
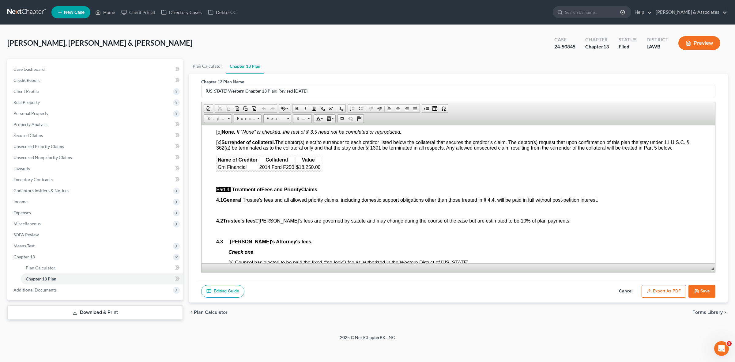
scroll to position [957, 0]
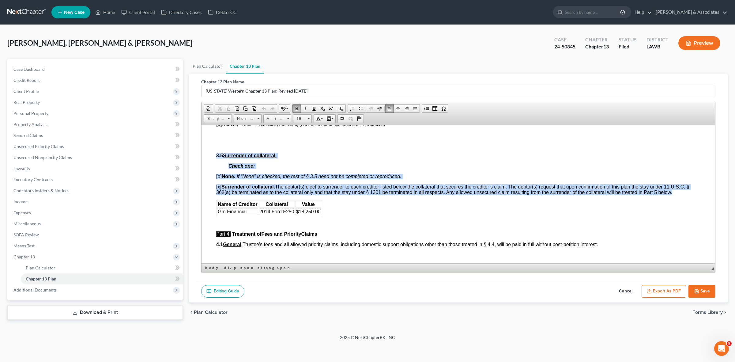
drag, startPoint x: 228, startPoint y: 182, endPoint x: 356, endPoint y: 236, distance: 139.5
click at [356, 236] on html "Debtor(s) [PERSON_NAME] [PERSON_NAME] & [PERSON_NAME] Case Number: 24-50845 Uni…" at bounding box center [459, 224] width 514 height 2113
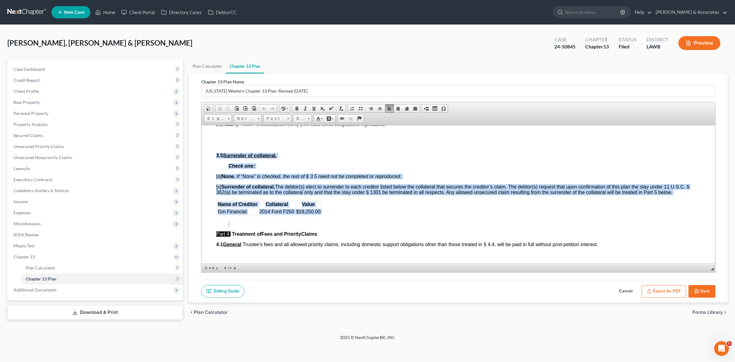
drag, startPoint x: 361, startPoint y: 239, endPoint x: 208, endPoint y: 176, distance: 165.9
click at [208, 176] on html "Debtor(s) [PERSON_NAME] [PERSON_NAME] & [PERSON_NAME] Case Number: 24-50845 Uni…" at bounding box center [459, 224] width 514 height 2113
click at [210, 176] on html "Debtor(s) [PERSON_NAME] [PERSON_NAME] & [PERSON_NAME] Case Number: 24-50845 Uni…" at bounding box center [459, 224] width 514 height 2113
drag, startPoint x: 210, startPoint y: 177, endPoint x: 373, endPoint y: 247, distance: 177.5
click at [373, 247] on html "Debtor(s) [PERSON_NAME] [PERSON_NAME] & [PERSON_NAME] Case Number: 24-50845 Uni…" at bounding box center [459, 224] width 514 height 2113
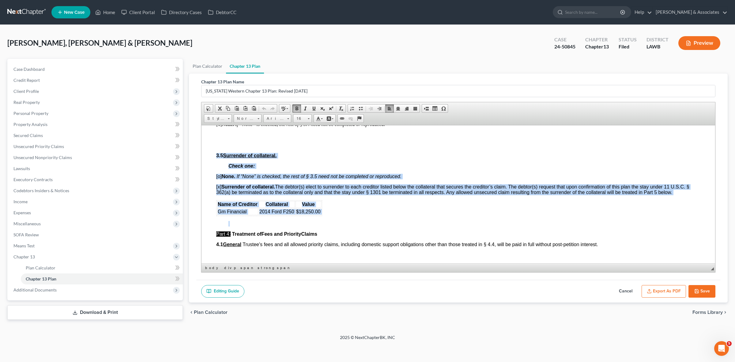
drag, startPoint x: 351, startPoint y: 235, endPoint x: 217, endPoint y: 170, distance: 149.2
click at [217, 170] on body "Debtor(s) [PERSON_NAME] [PERSON_NAME] & [PERSON_NAME] Case Number: 24-50845 Uni…" at bounding box center [458, 223] width 484 height 2083
click at [211, 193] on html "Debtor(s) [PERSON_NAME] [PERSON_NAME] & [PERSON_NAME] Case Number: 24-50845 Uni…" at bounding box center [459, 224] width 514 height 2113
drag, startPoint x: 370, startPoint y: 238, endPoint x: 214, endPoint y: 173, distance: 168.7
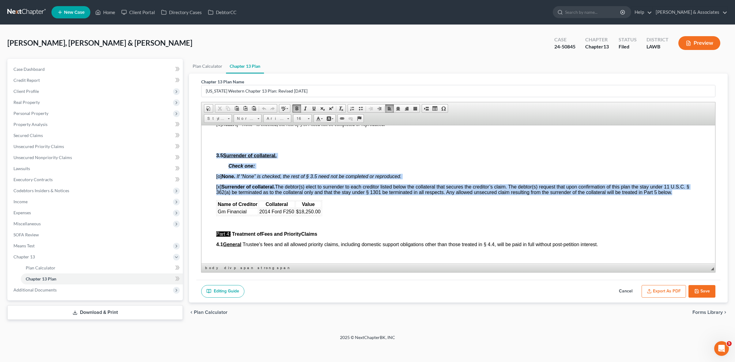
click at [214, 173] on html "Debtor(s) [PERSON_NAME] [PERSON_NAME] & [PERSON_NAME] Case Number: 24-50845 Uni…" at bounding box center [459, 224] width 514 height 2113
drag, startPoint x: 214, startPoint y: 173, endPoint x: 354, endPoint y: 236, distance: 152.9
click at [353, 232] on html "Debtor(s) [PERSON_NAME] [PERSON_NAME] & [PERSON_NAME] Case Number: 24-50845 Uni…" at bounding box center [459, 224] width 514 height 2113
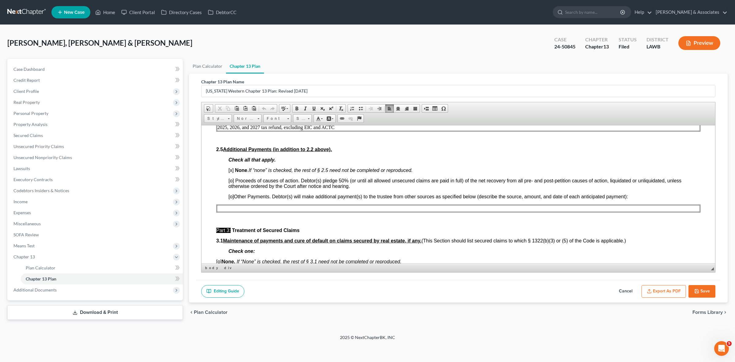
scroll to position [191, 0]
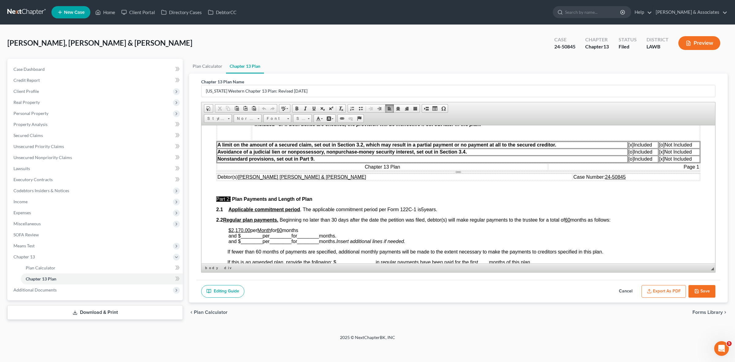
click at [627, 291] on button "Cancel" at bounding box center [625, 291] width 27 height 13
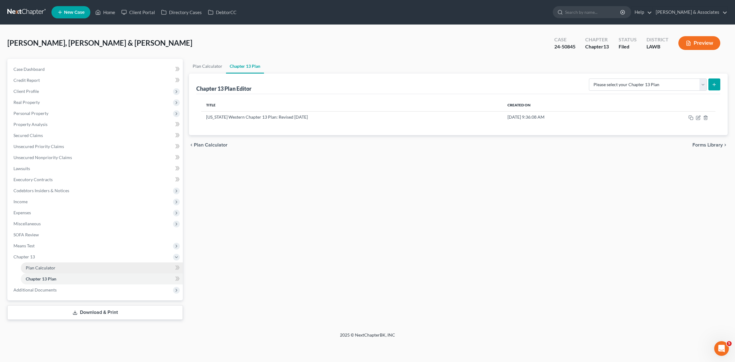
click at [137, 269] on link "Plan Calculator" at bounding box center [102, 267] width 162 height 11
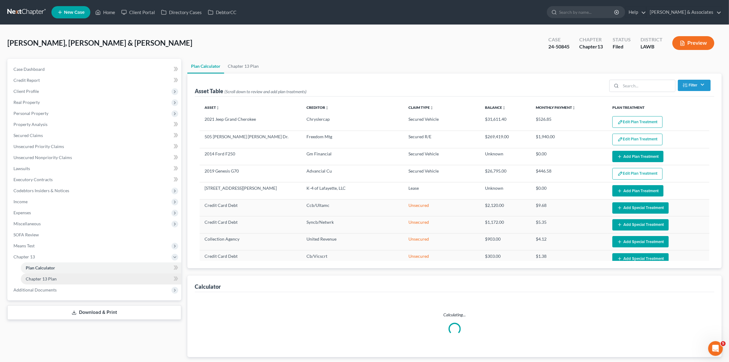
click at [126, 280] on link "Chapter 13 Plan" at bounding box center [101, 278] width 161 height 11
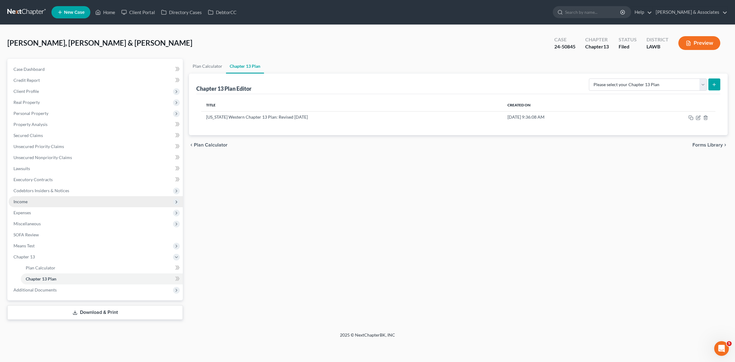
click at [69, 202] on span "Income" at bounding box center [96, 201] width 174 height 11
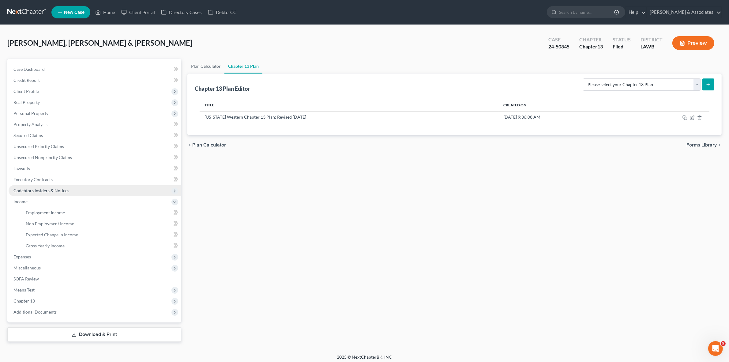
click at [110, 190] on span "Codebtors Insiders & Notices" at bounding box center [95, 190] width 173 height 11
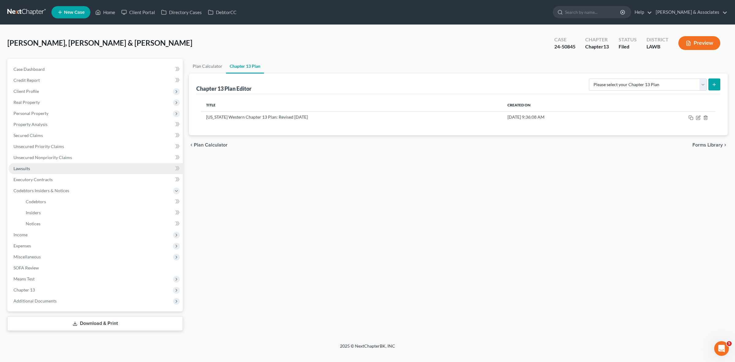
click at [118, 172] on link "Lawsuits" at bounding box center [96, 168] width 174 height 11
